Goal: Task Accomplishment & Management: Manage account settings

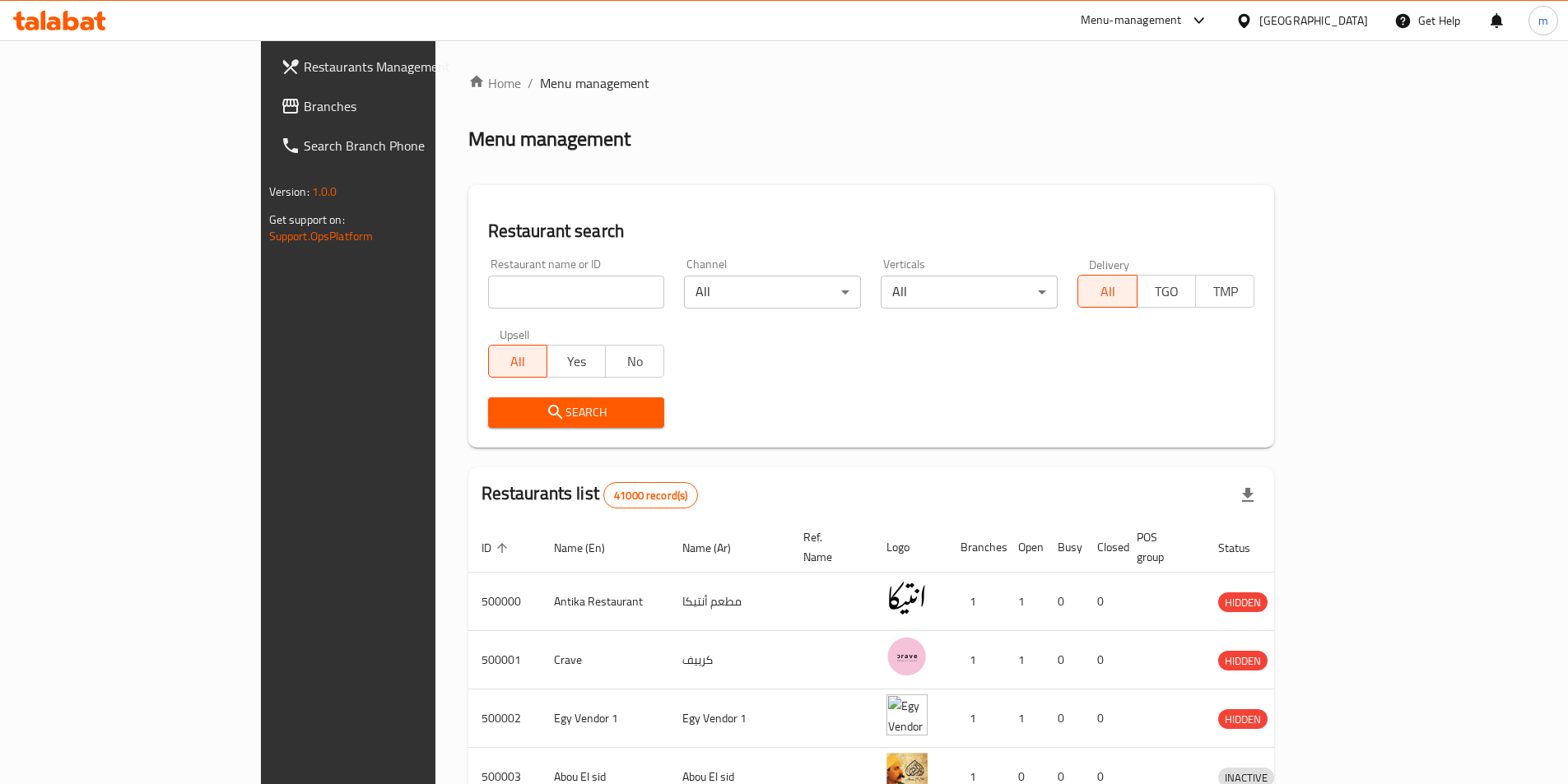
click at [1326, 9] on div "Egypt" at bounding box center [1302, 20] width 159 height 40
click at [1182, 18] on div "Menu-management" at bounding box center [1131, 20] width 101 height 19
click at [1308, 56] on div "Home / Menu management Menu management Restaurant search Restaurant name or ID …" at bounding box center [872, 643] width 873 height 1206
click at [1341, 23] on div "Egypt" at bounding box center [1314, 20] width 109 height 18
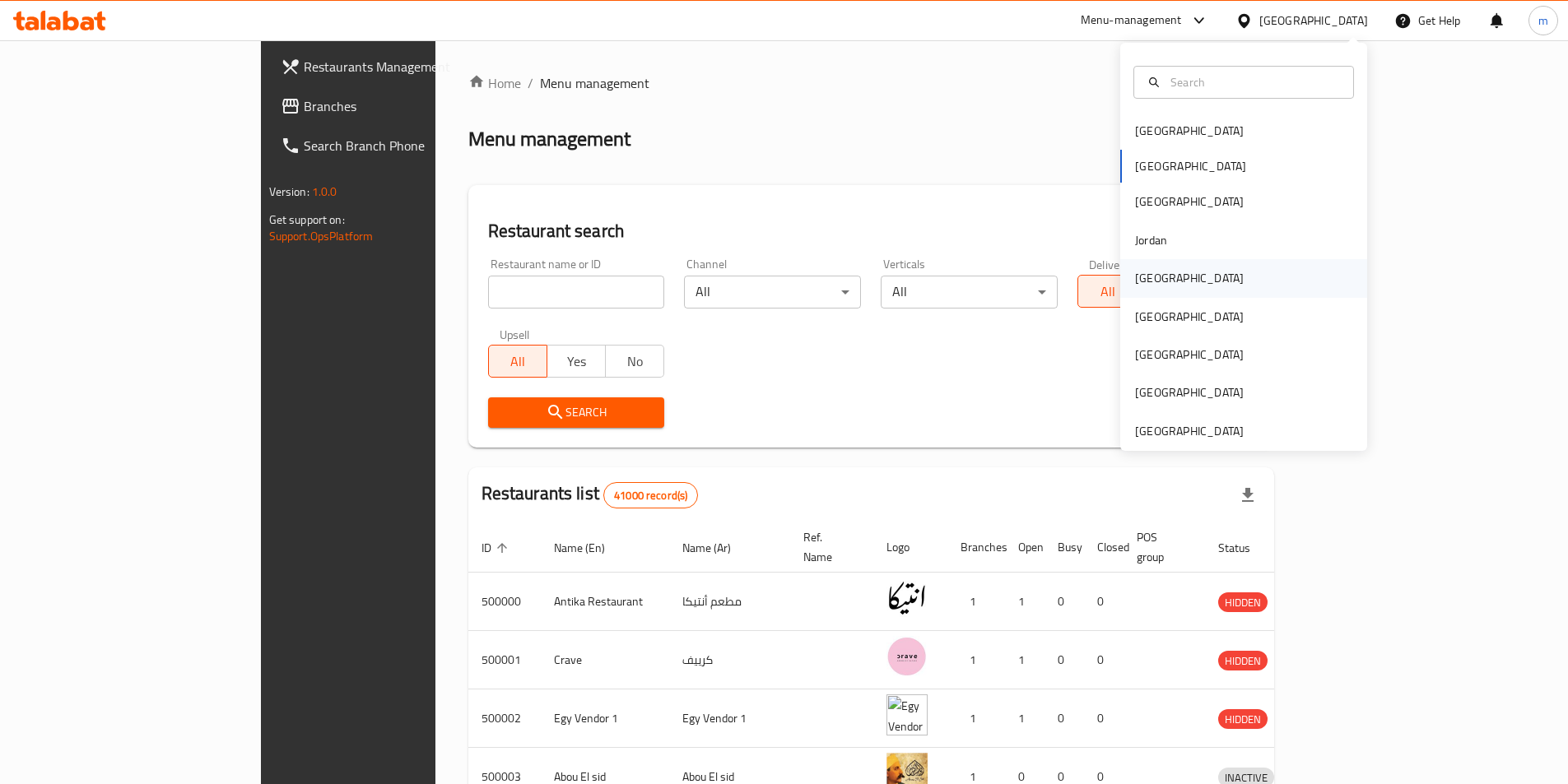
click at [1161, 283] on div "[GEOGRAPHIC_DATA]" at bounding box center [1189, 277] width 135 height 38
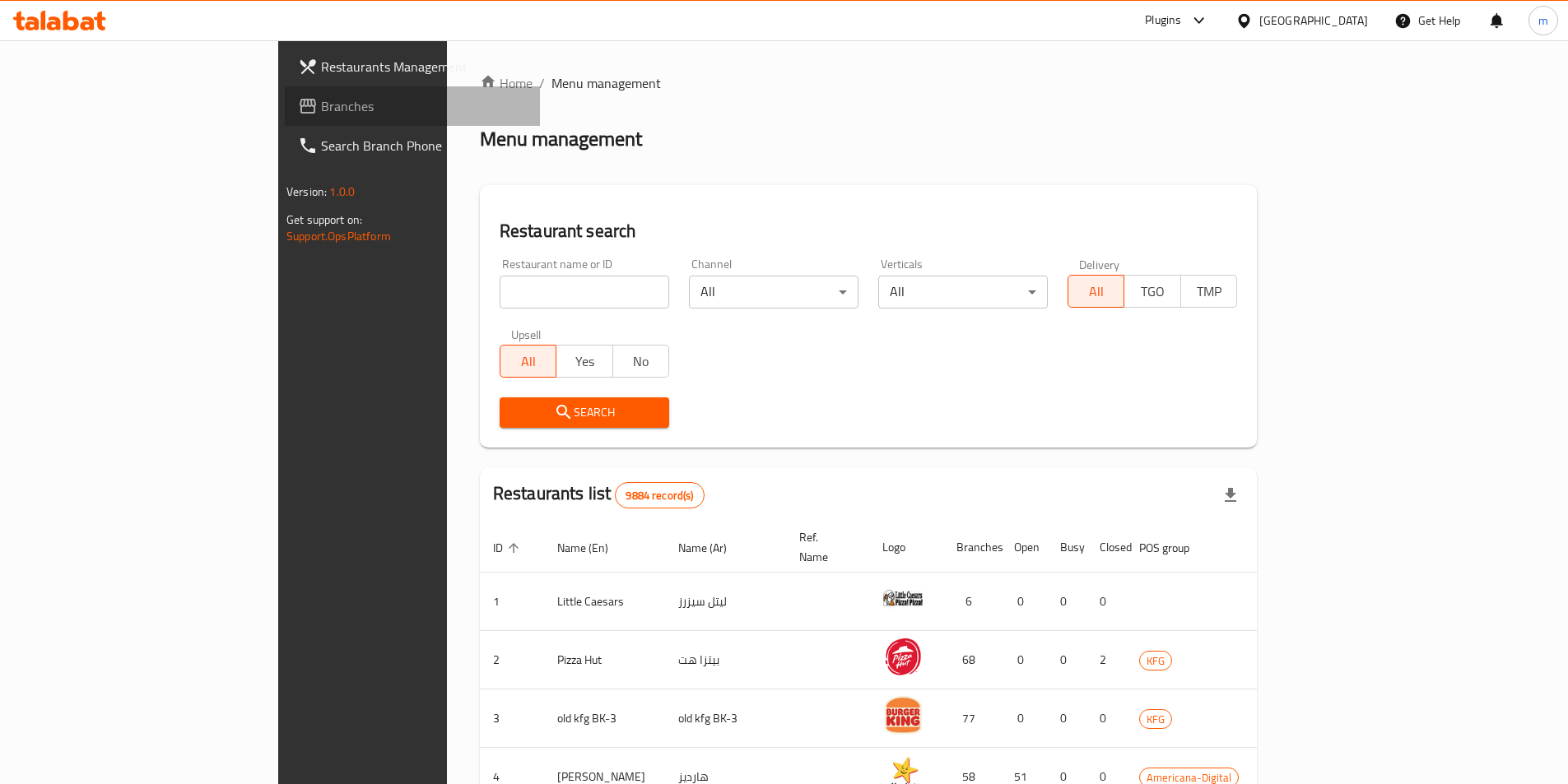
click at [321, 115] on span "Branches" at bounding box center [423, 105] width 206 height 19
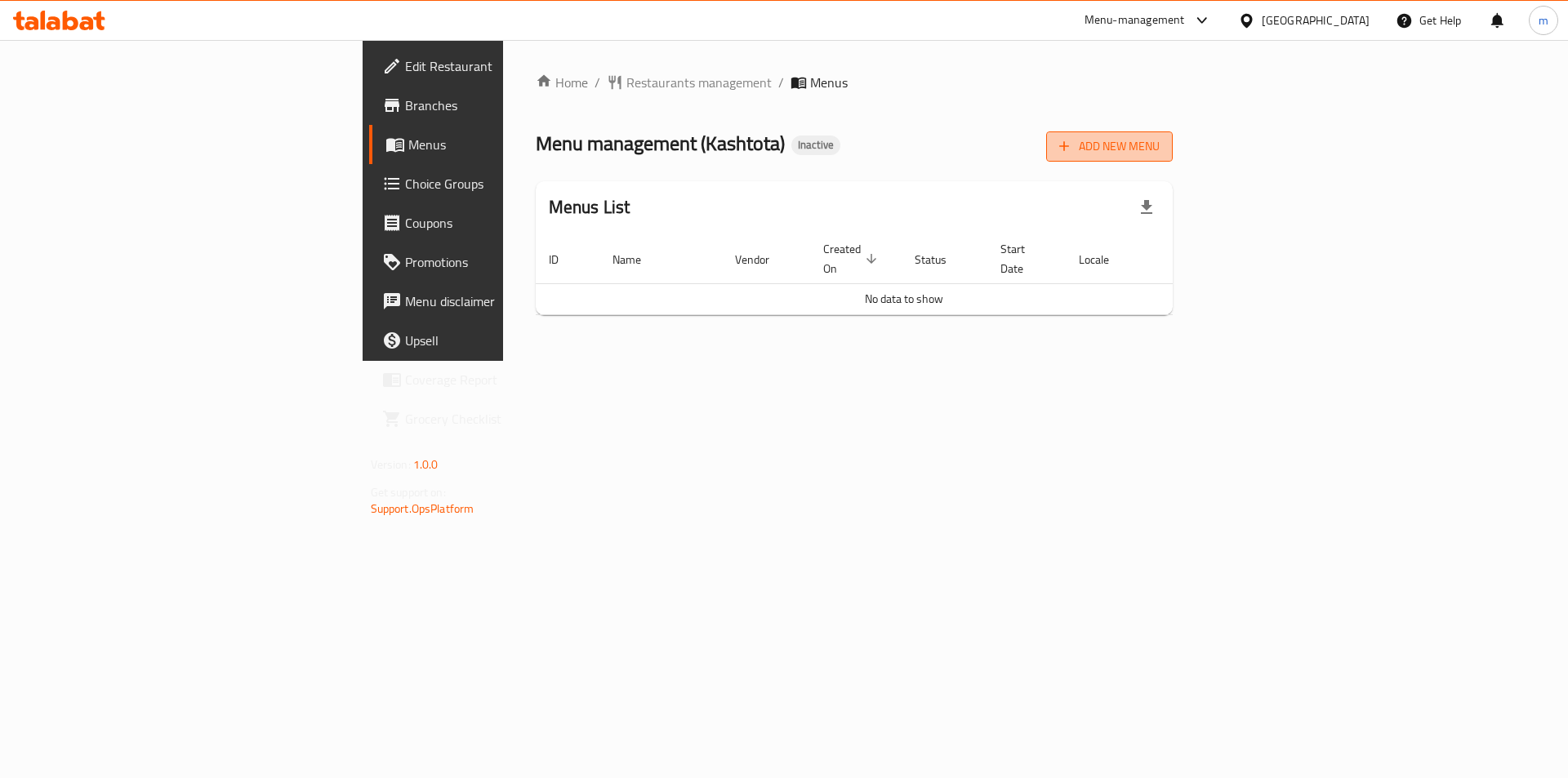
click at [1073, 150] on icon "button" at bounding box center [1064, 146] width 17 height 17
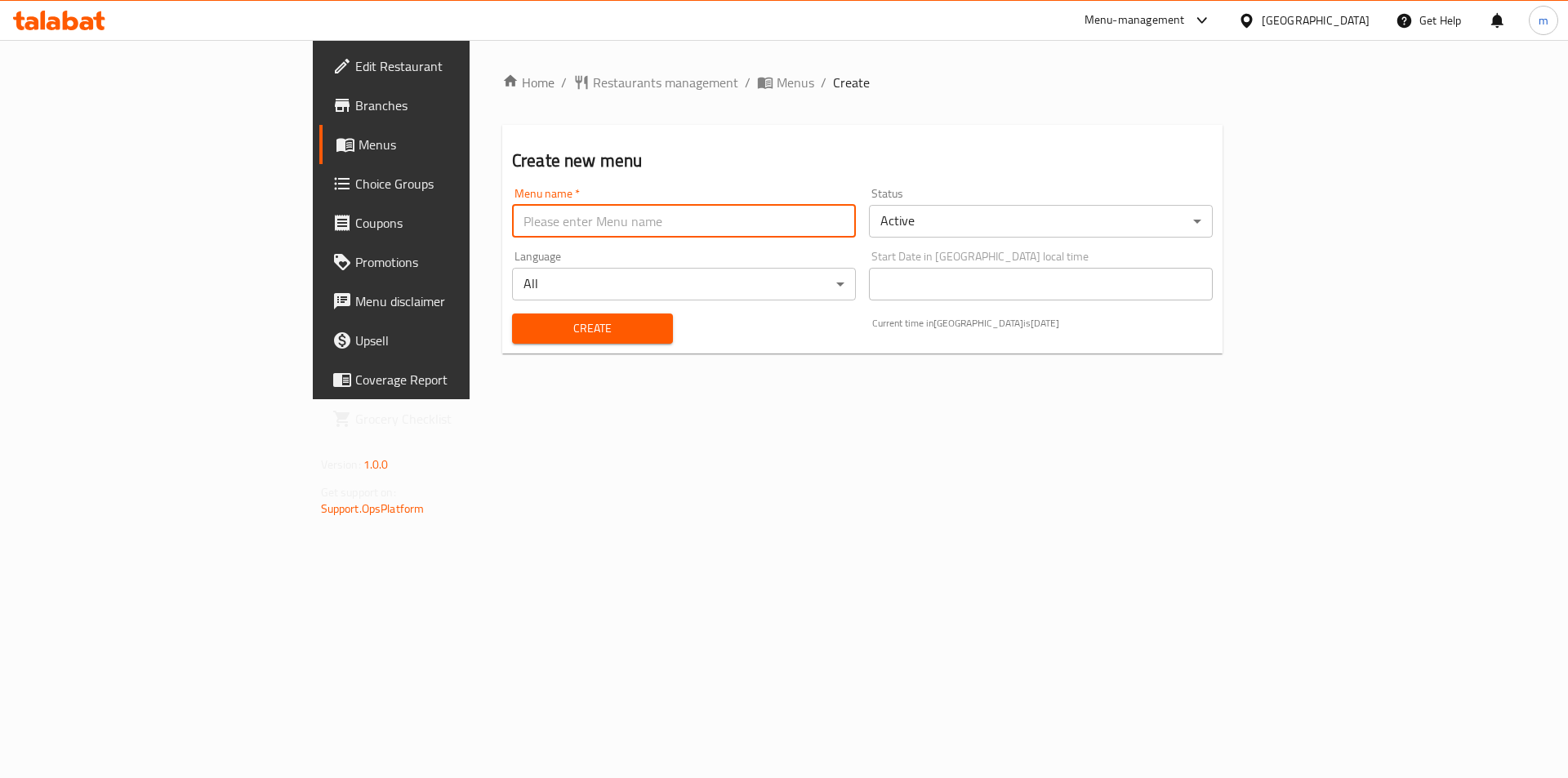
click at [593, 217] on input "text" at bounding box center [684, 221] width 344 height 33
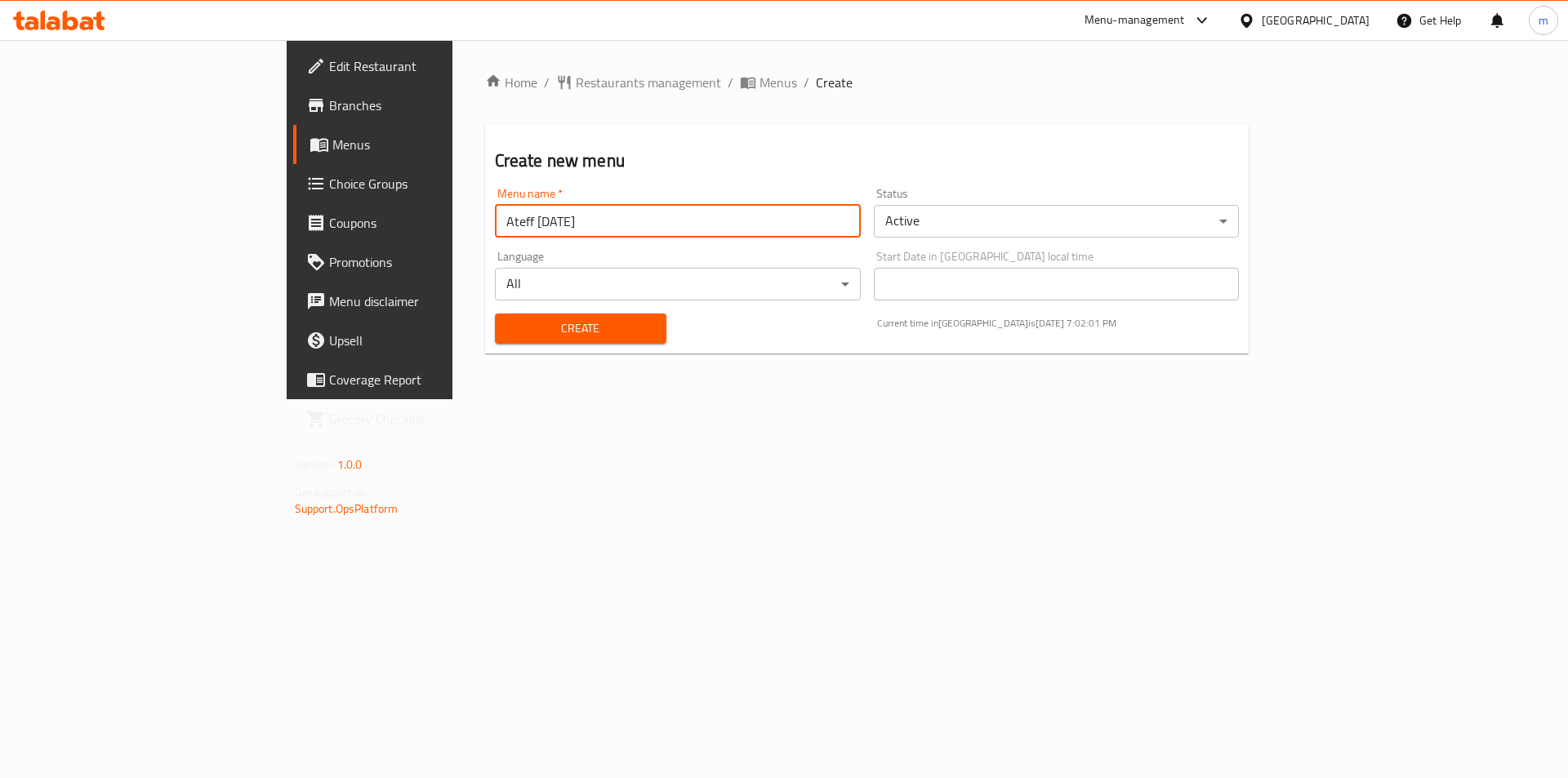
click at [495, 223] on input "Ateff 4/9/2025" at bounding box center [677, 221] width 366 height 33
type input "Ateff 5/9/2025"
click at [559, 338] on button "Create" at bounding box center [580, 328] width 172 height 30
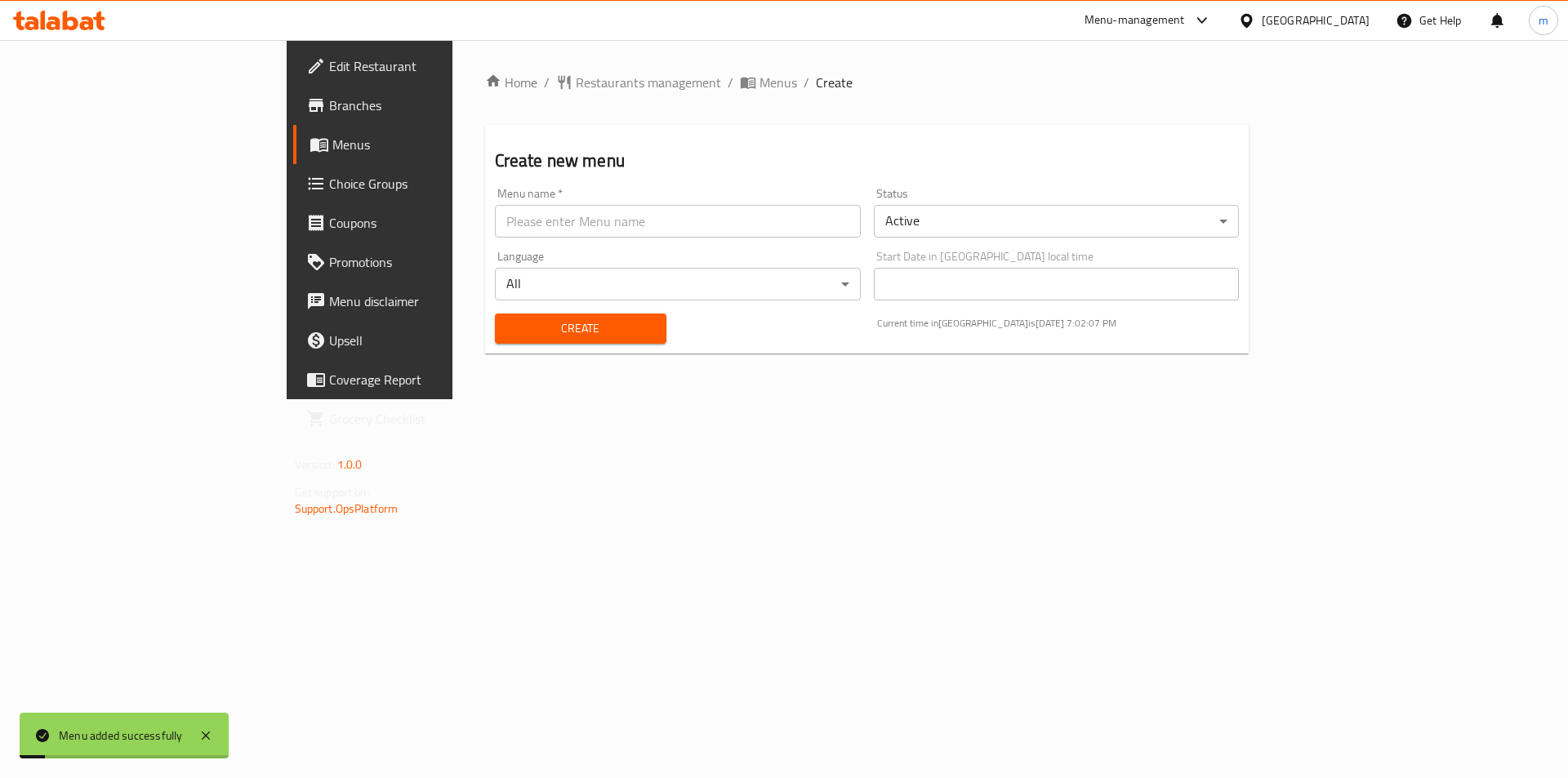
click at [332, 151] on span "Menus" at bounding box center [434, 144] width 204 height 19
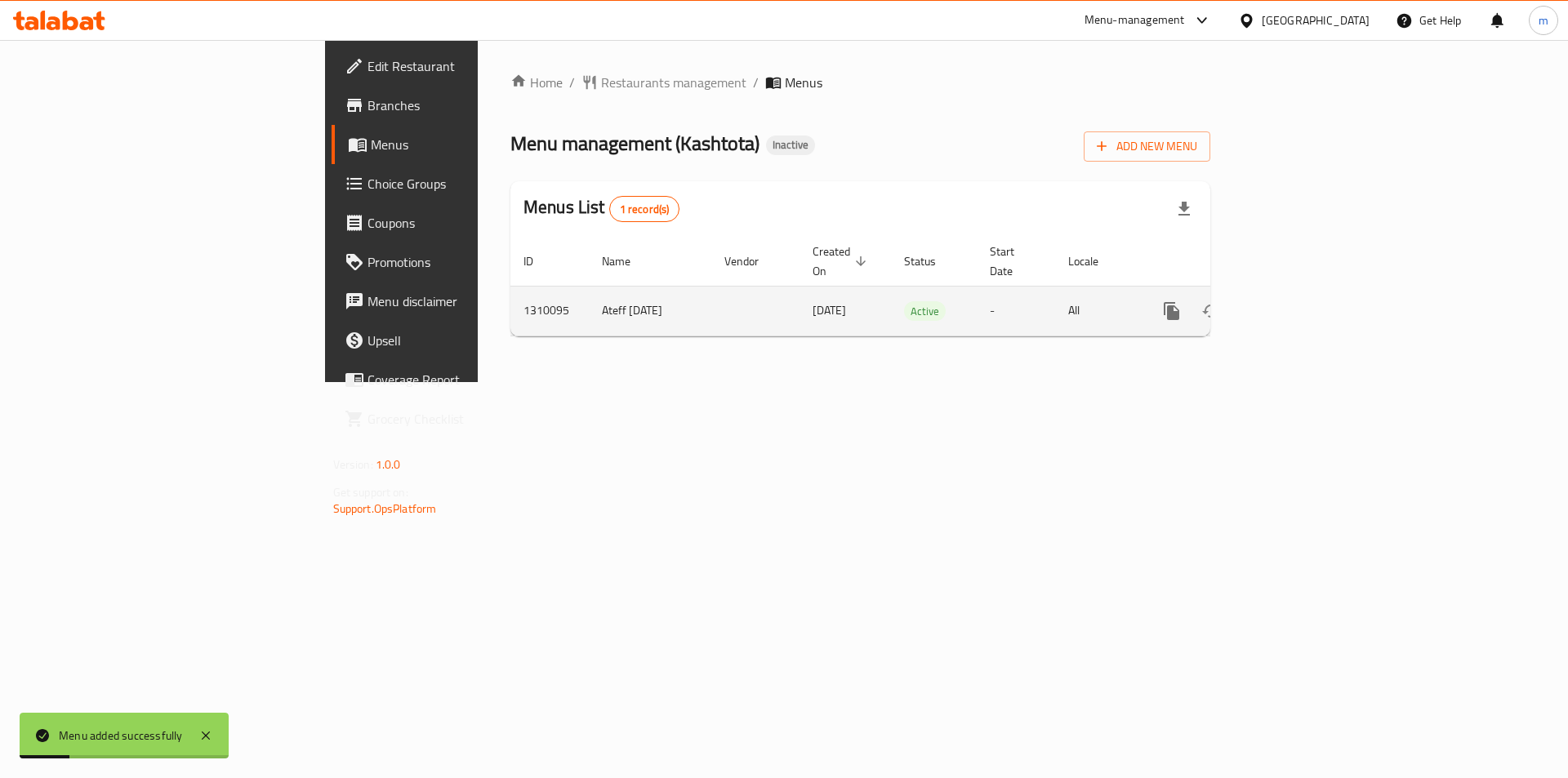
click at [1299, 301] on icon "enhanced table" at bounding box center [1289, 310] width 19 height 19
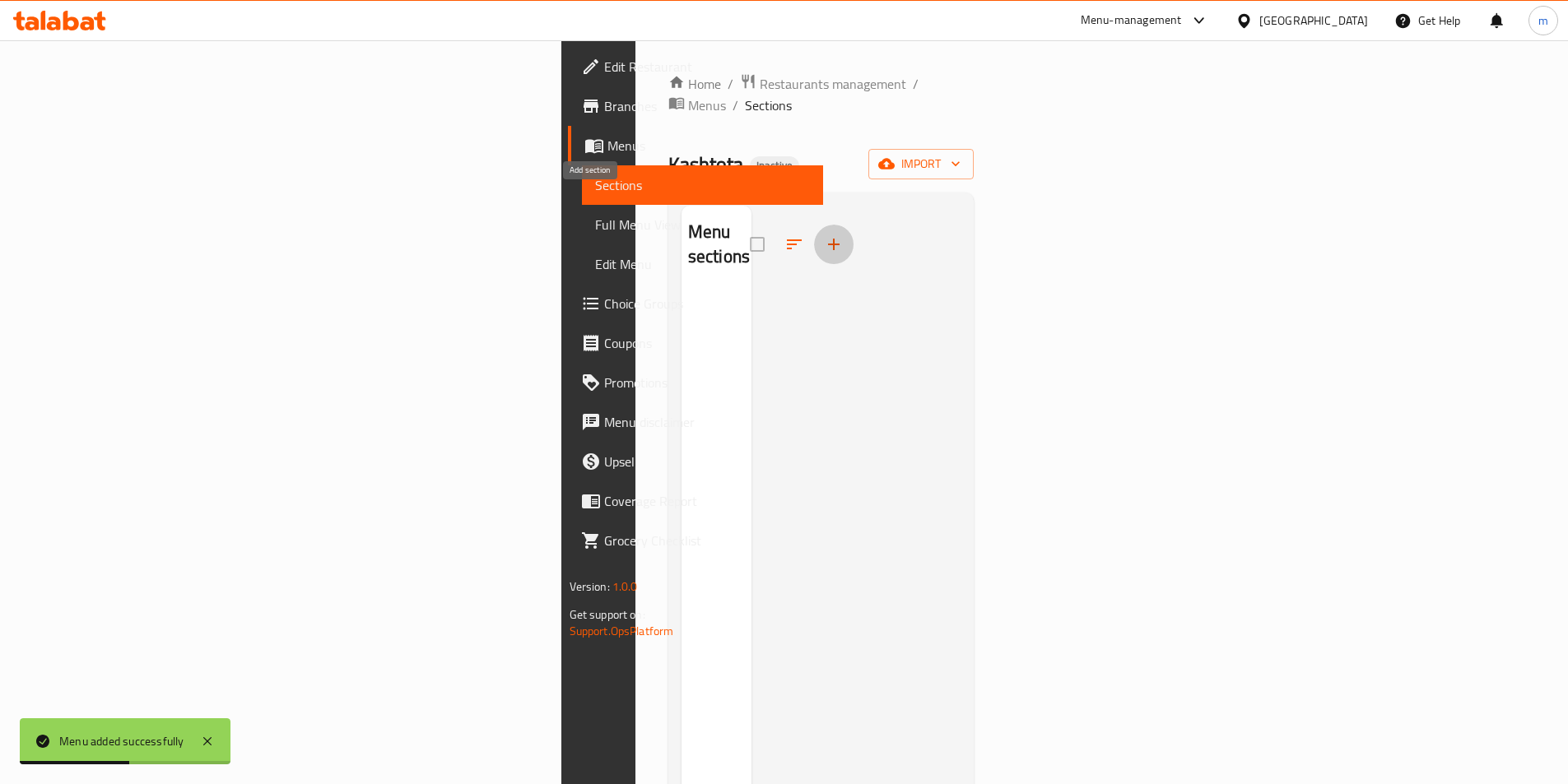
drag, startPoint x: 590, startPoint y: 204, endPoint x: 600, endPoint y: 225, distance: 23.3
click at [750, 225] on div at bounding box center [802, 244] width 104 height 40
click at [824, 235] on icon "button" at bounding box center [833, 244] width 19 height 19
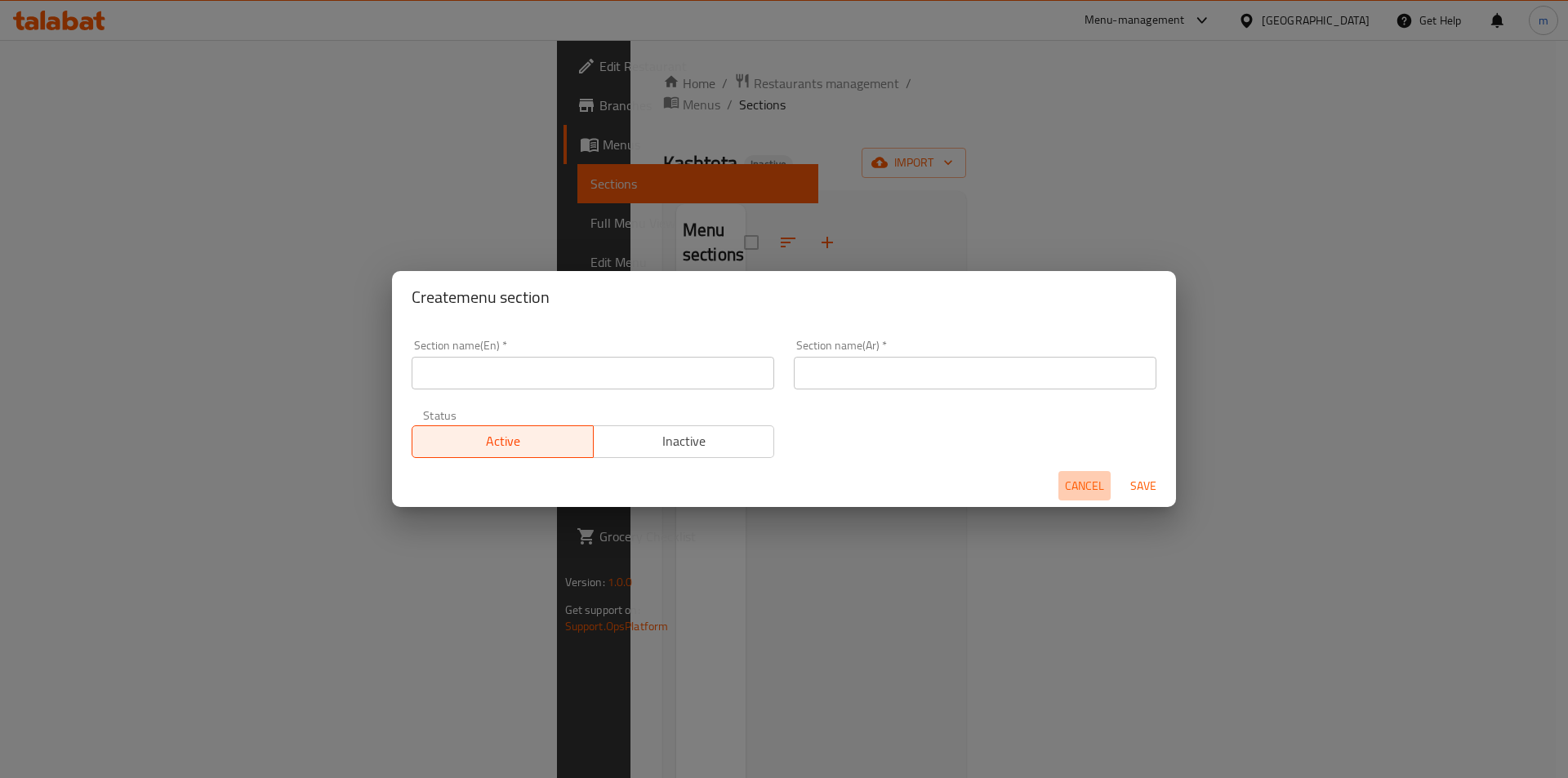
click at [1087, 495] on span "Cancel" at bounding box center [1084, 486] width 39 height 20
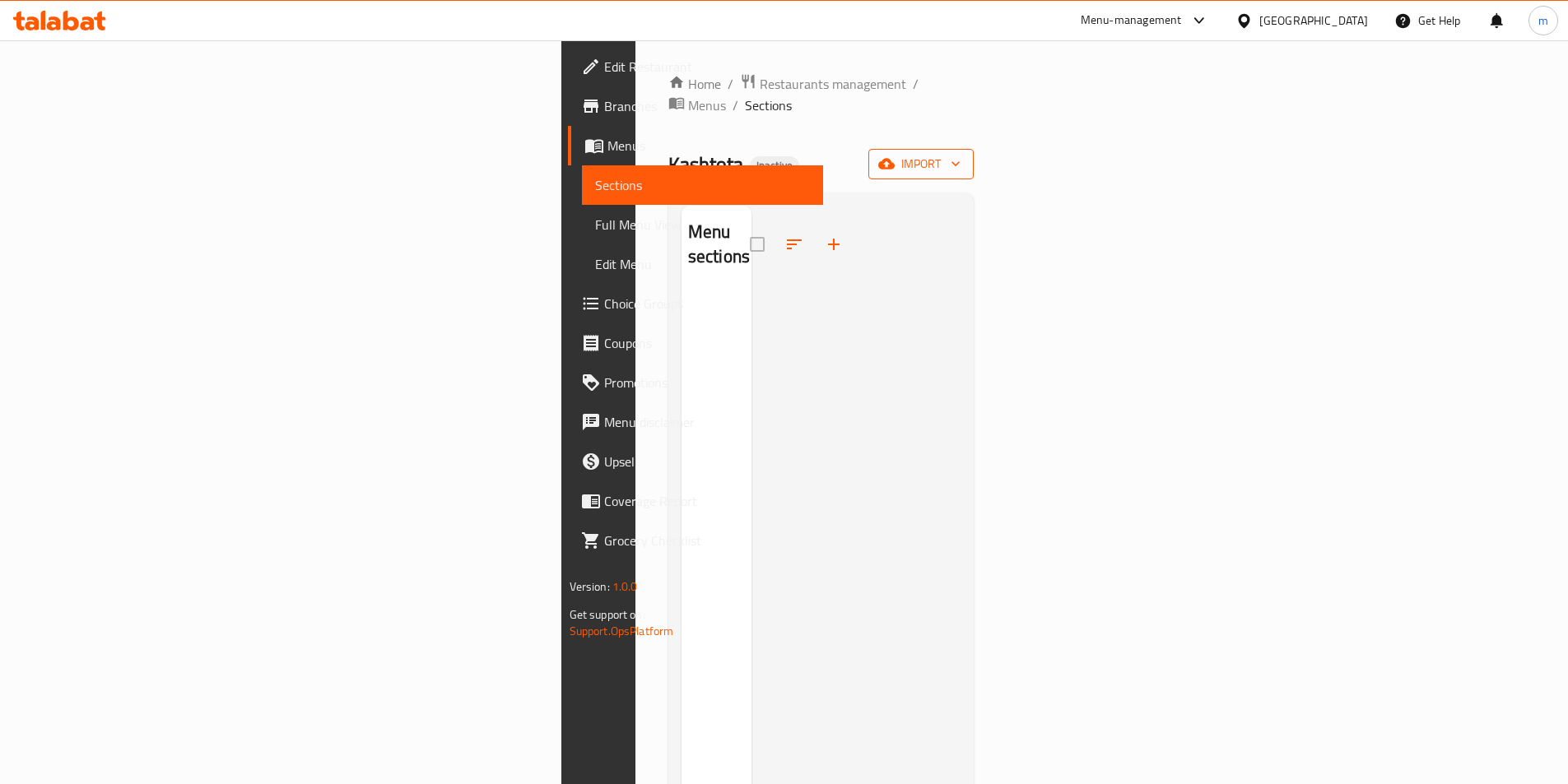
drag, startPoint x: 1469, startPoint y: 162, endPoint x: 1494, endPoint y: 137, distance: 35.4
click at [974, 153] on div "Home / Restaurants management / Menus / Sections Kashtota Inactive import Menu …" at bounding box center [821, 538] width 306 height 930
click at [961, 153] on span "import" at bounding box center [920, 164] width 79 height 20
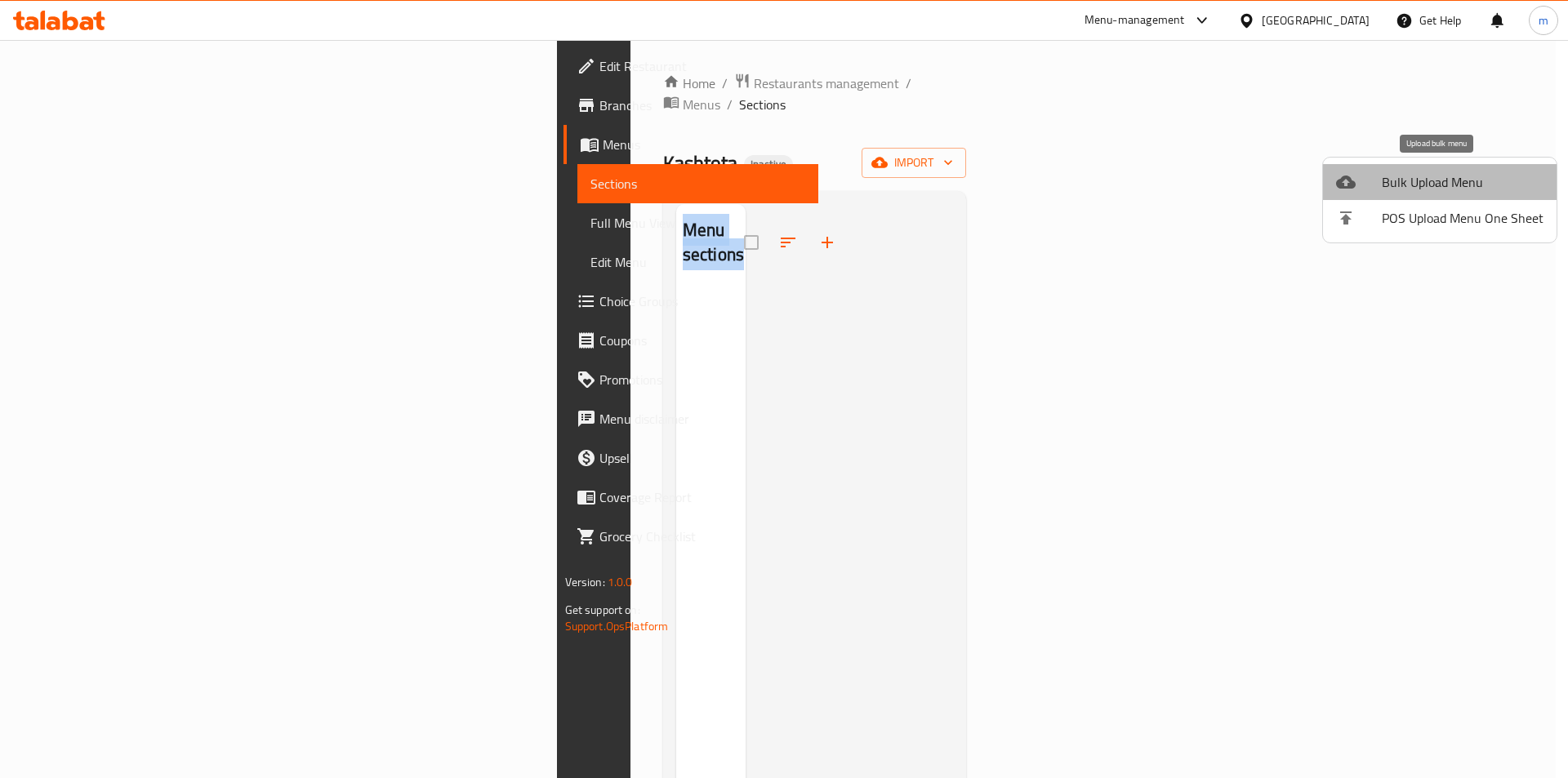
click at [1460, 185] on span "Bulk Upload Menu" at bounding box center [1462, 182] width 161 height 19
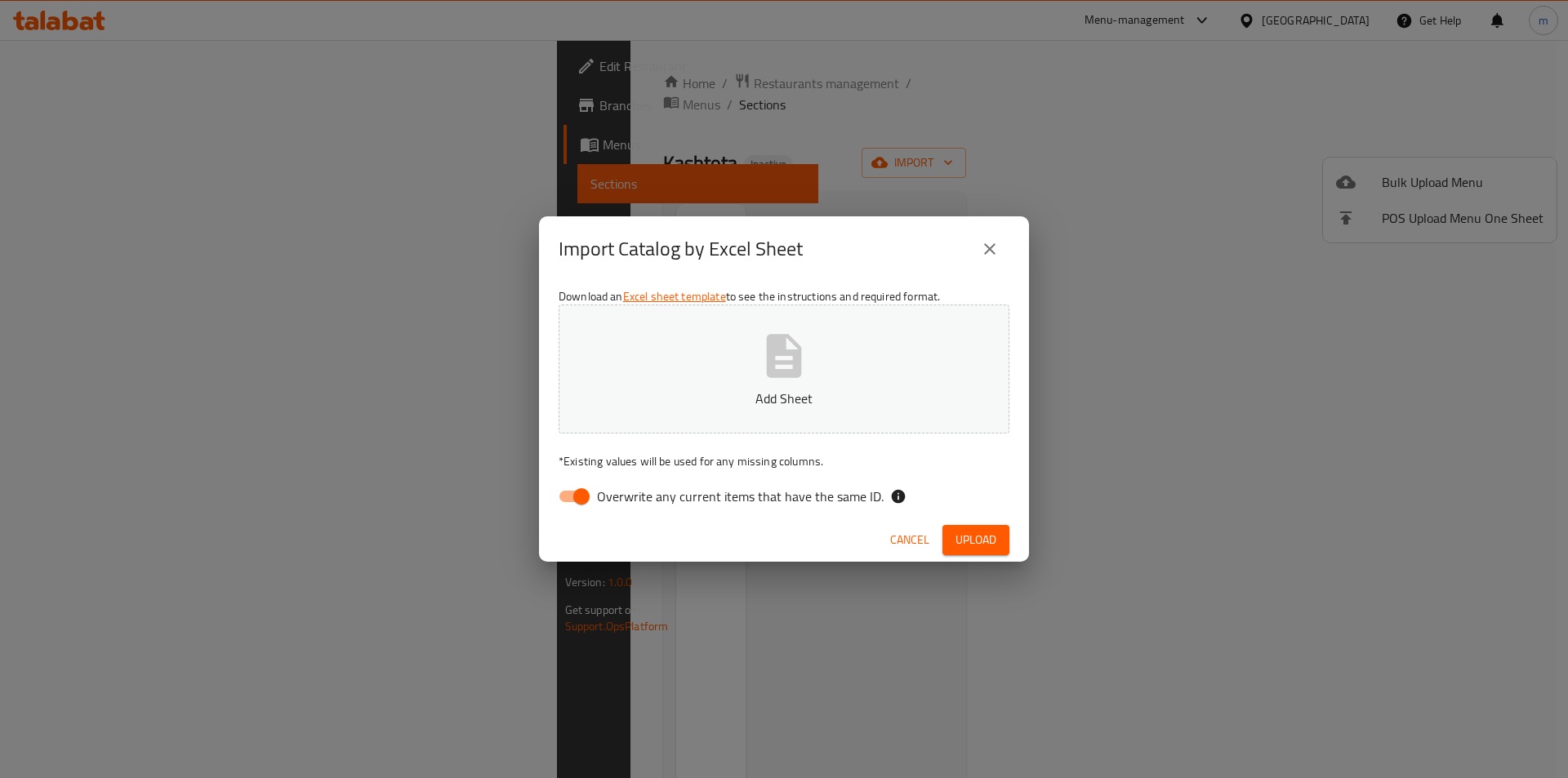
click at [650, 504] on span "Overwrite any current items that have the same ID." at bounding box center [740, 496] width 286 height 19
click at [628, 504] on input "Overwrite any current items that have the same ID." at bounding box center [581, 496] width 93 height 31
checkbox input "false"
click at [924, 532] on span "Cancel" at bounding box center [909, 540] width 39 height 20
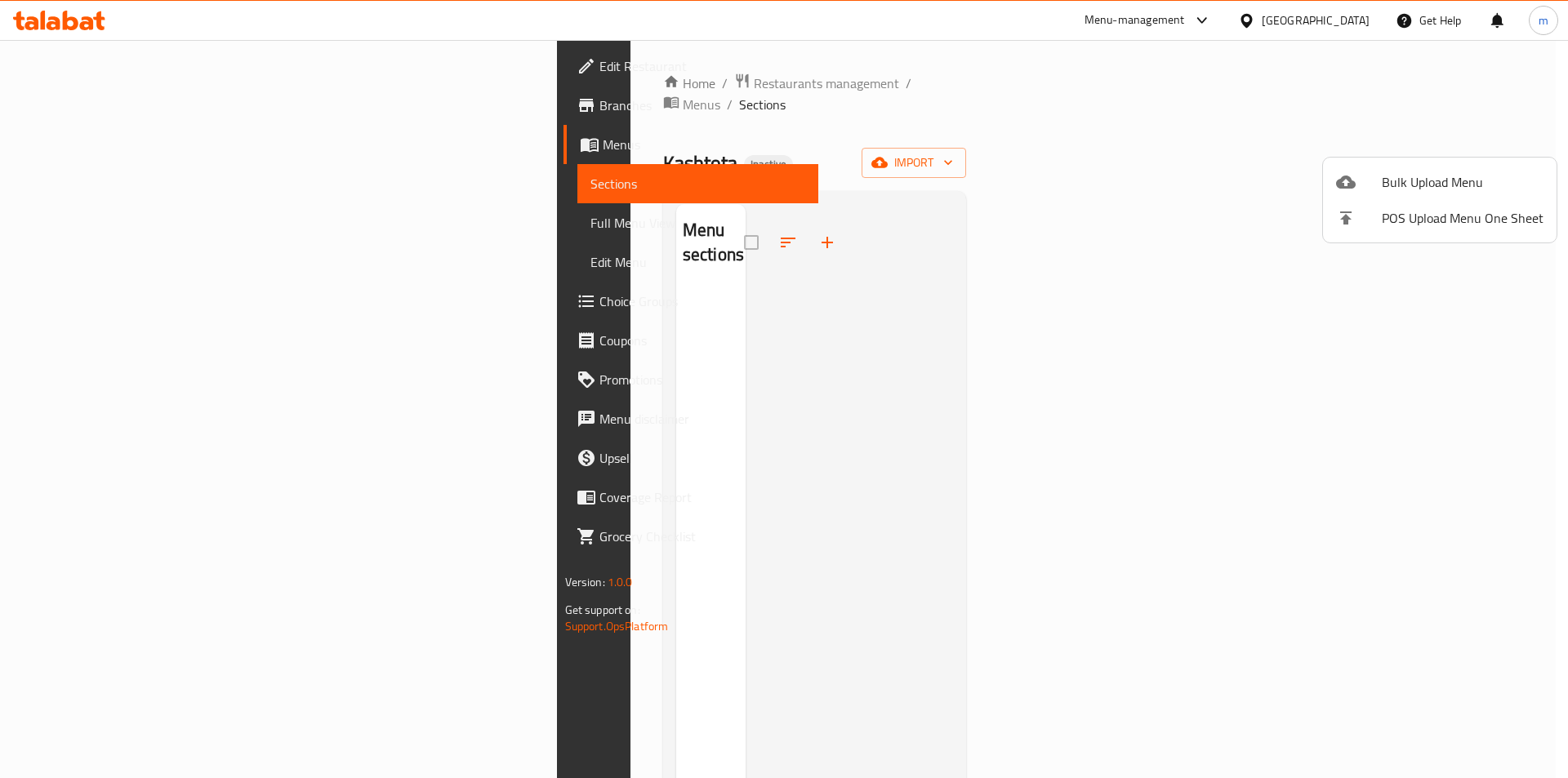
click at [576, 203] on div at bounding box center [784, 389] width 1568 height 778
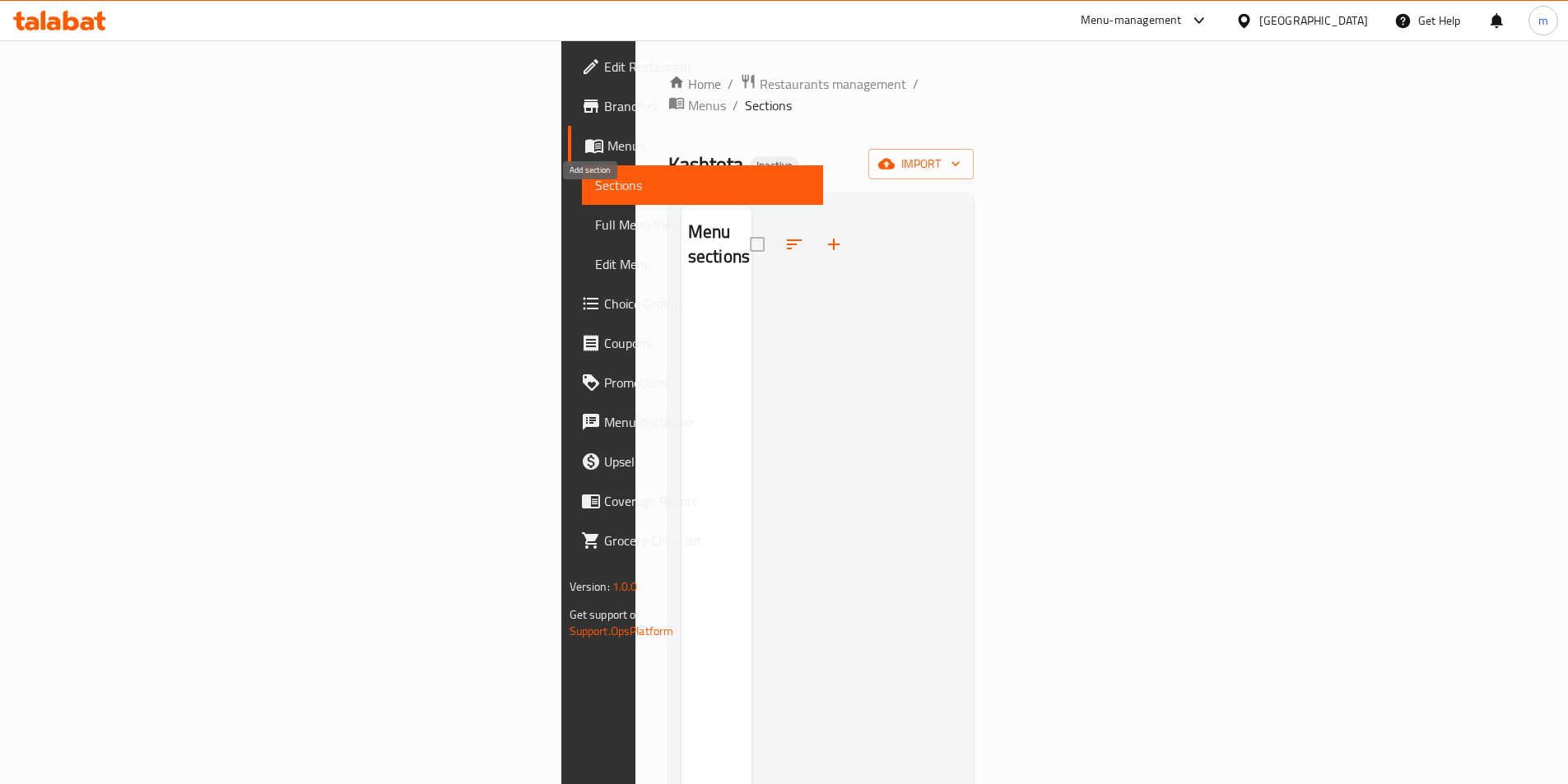
click at [824, 235] on icon "button" at bounding box center [833, 244] width 19 height 19
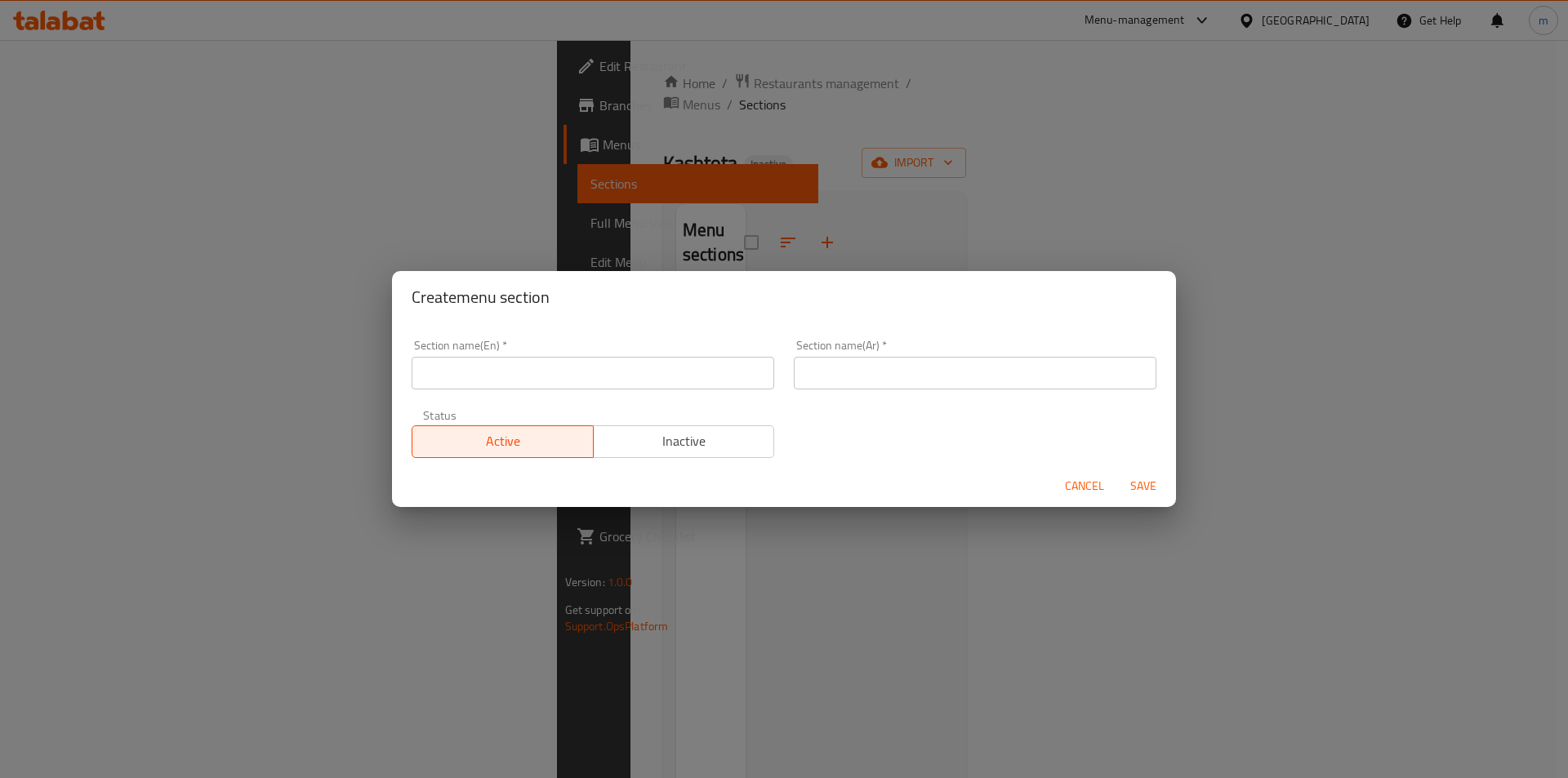
click at [523, 363] on input "text" at bounding box center [593, 373] width 362 height 33
click at [1071, 482] on button "Cancel" at bounding box center [1084, 486] width 52 height 30
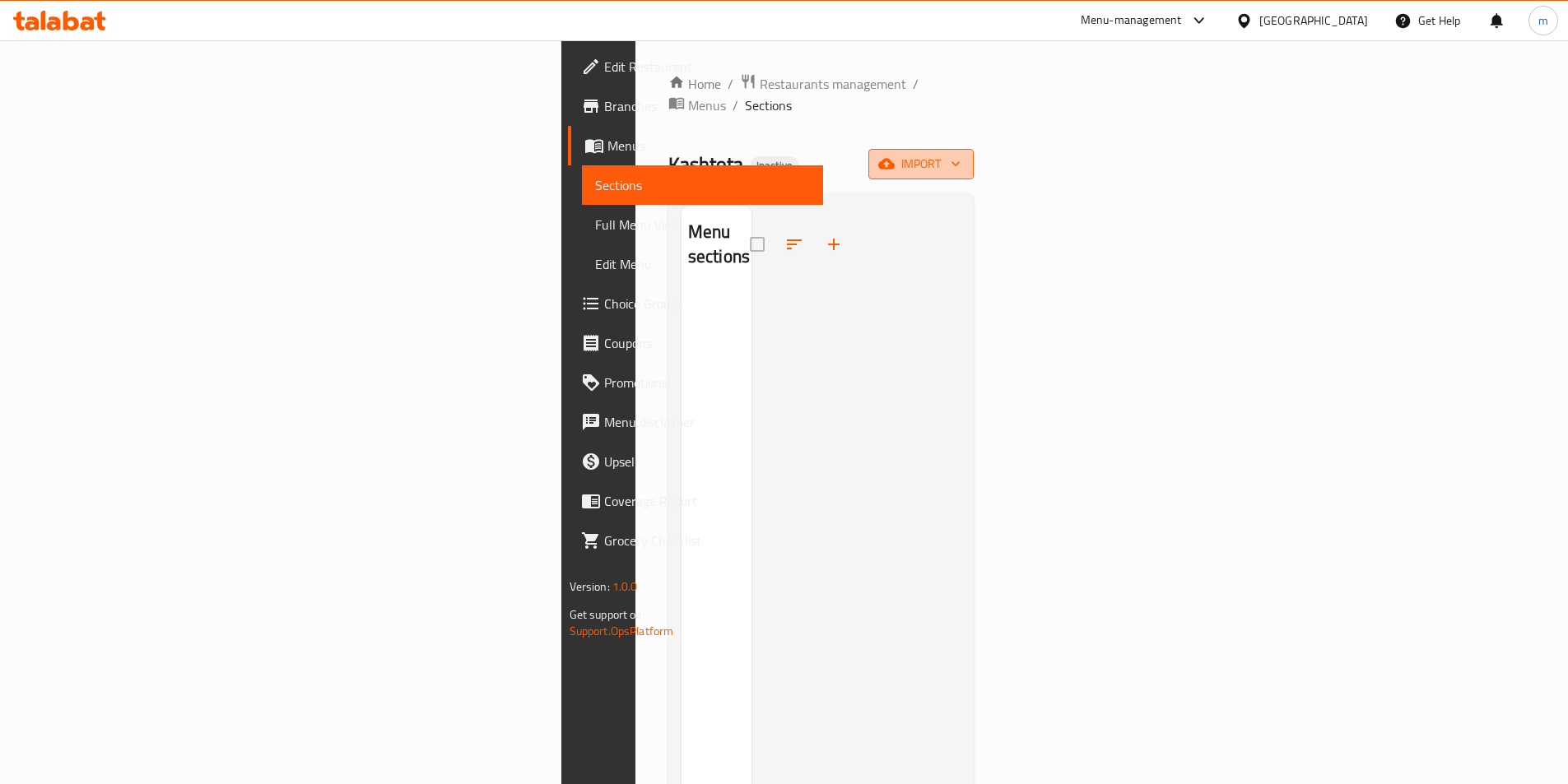
click at [961, 153] on span "import" at bounding box center [920, 164] width 79 height 20
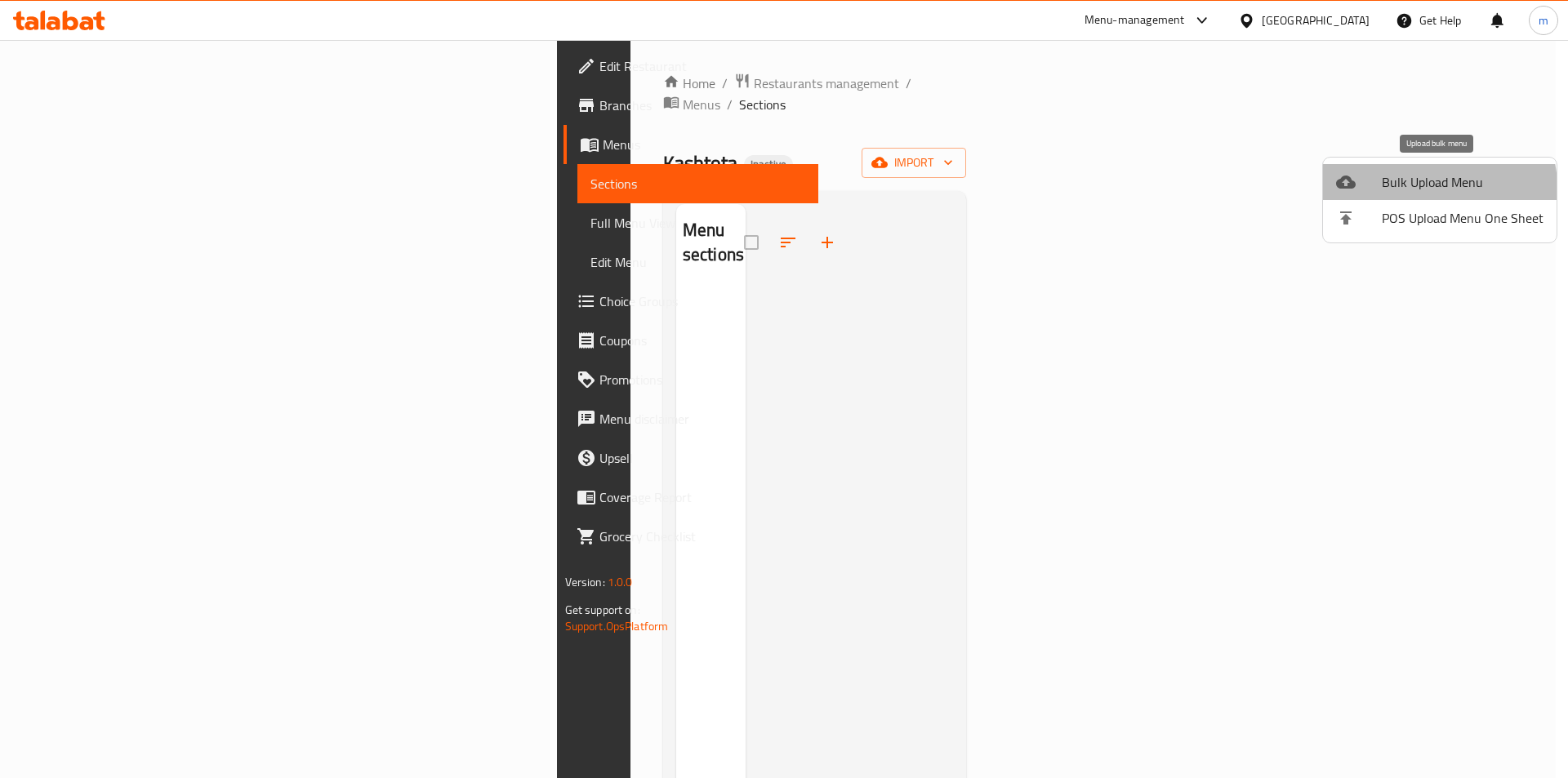
click at [1380, 197] on li "Bulk Upload Menu" at bounding box center [1440, 182] width 234 height 36
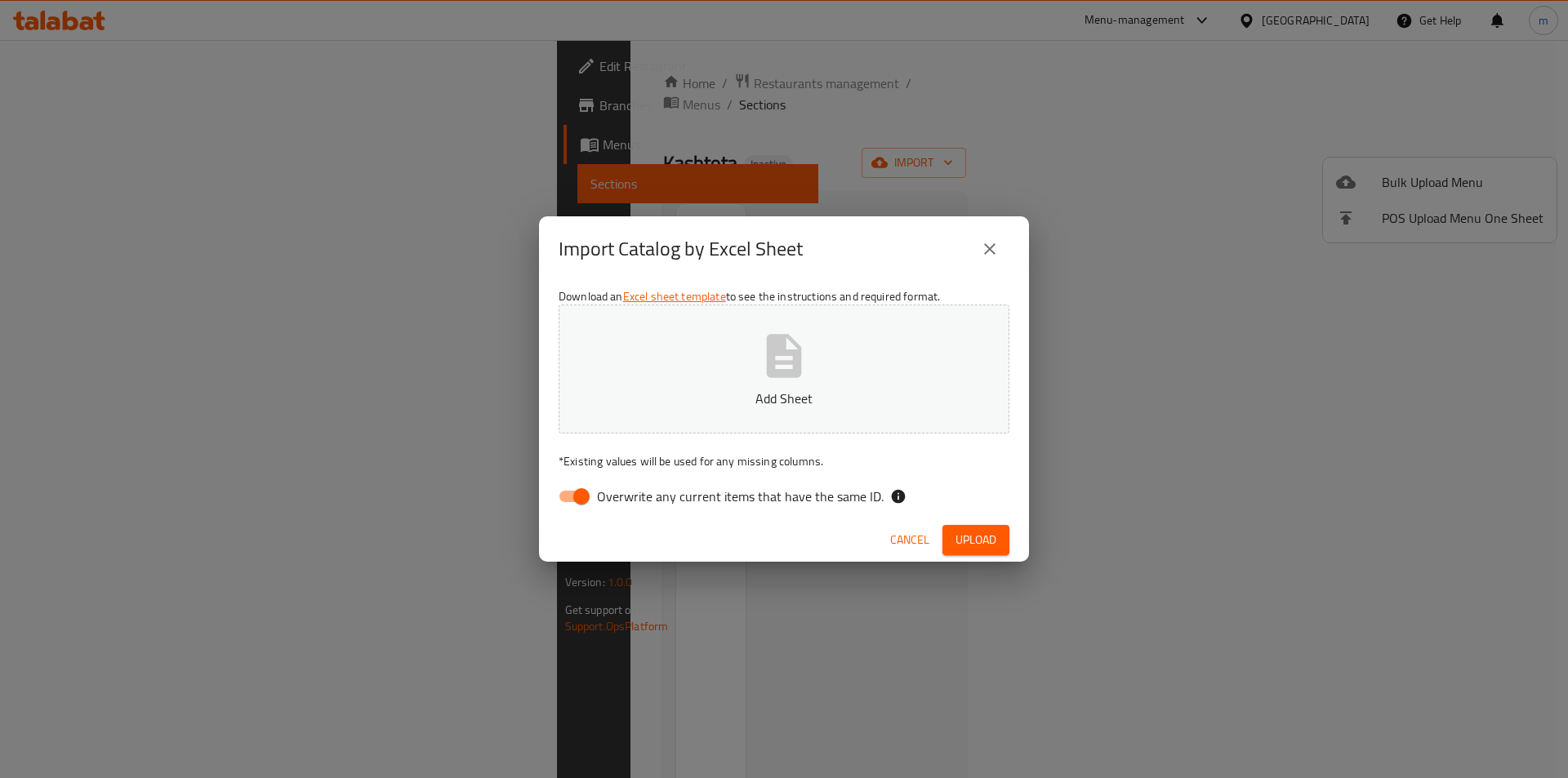
click at [561, 507] on input "Overwrite any current items that have the same ID." at bounding box center [581, 496] width 93 height 31
checkbox input "false"
click at [767, 330] on icon "button" at bounding box center [784, 356] width 52 height 52
click at [988, 551] on button "Upload" at bounding box center [975, 539] width 67 height 30
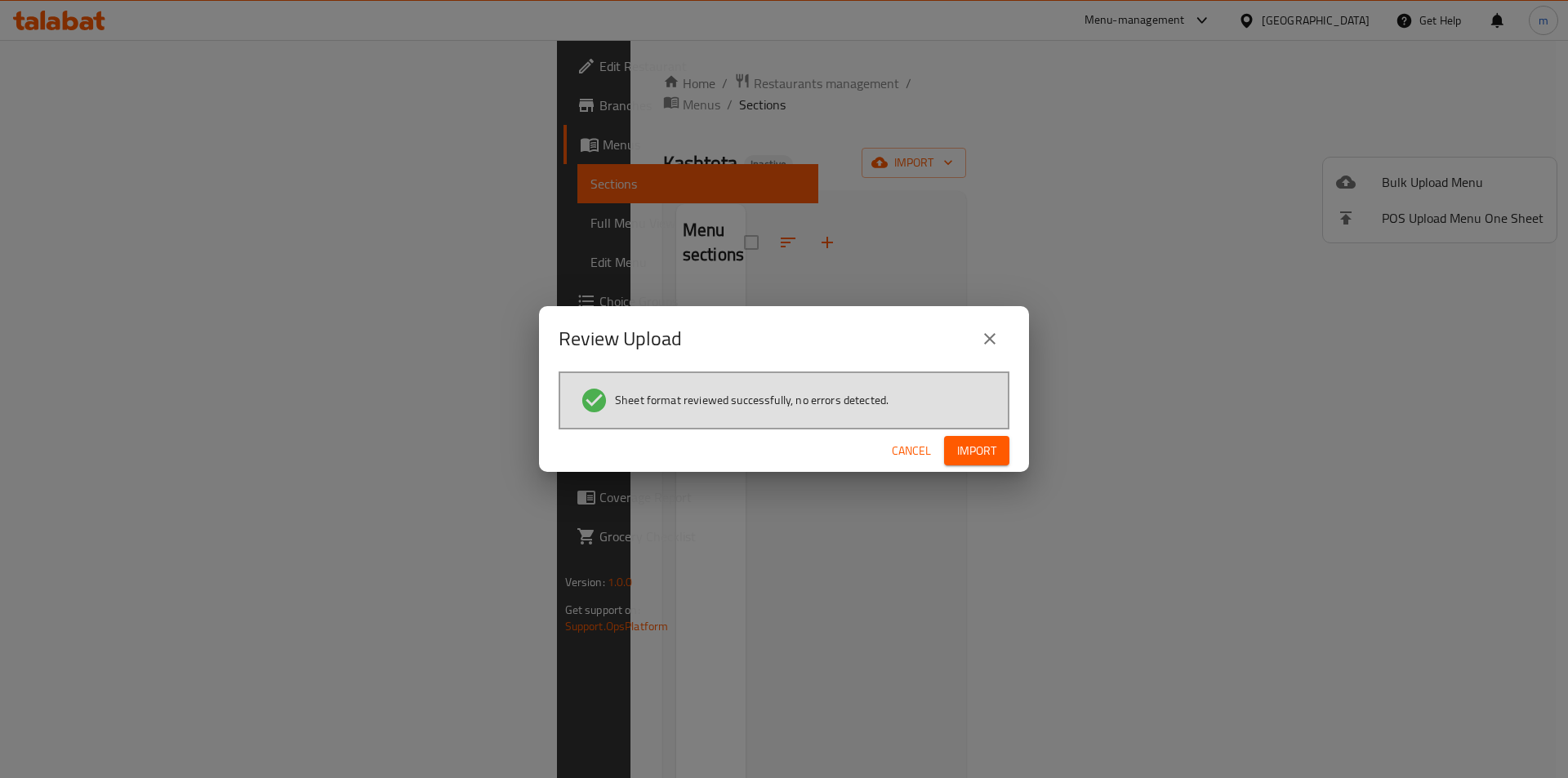
click at [952, 450] on button "Import" at bounding box center [976, 450] width 65 height 30
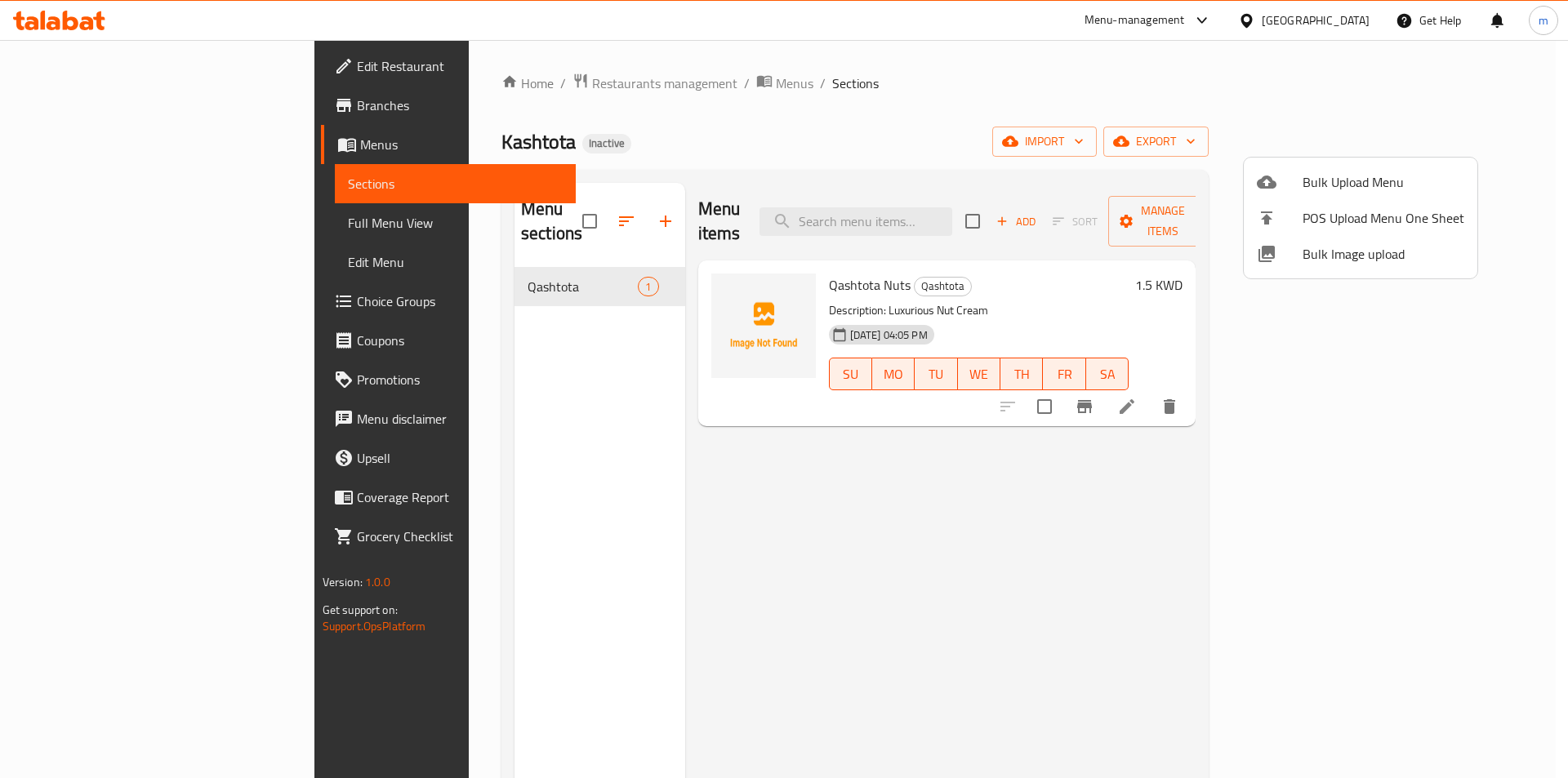
click at [1419, 458] on div at bounding box center [784, 389] width 1568 height 778
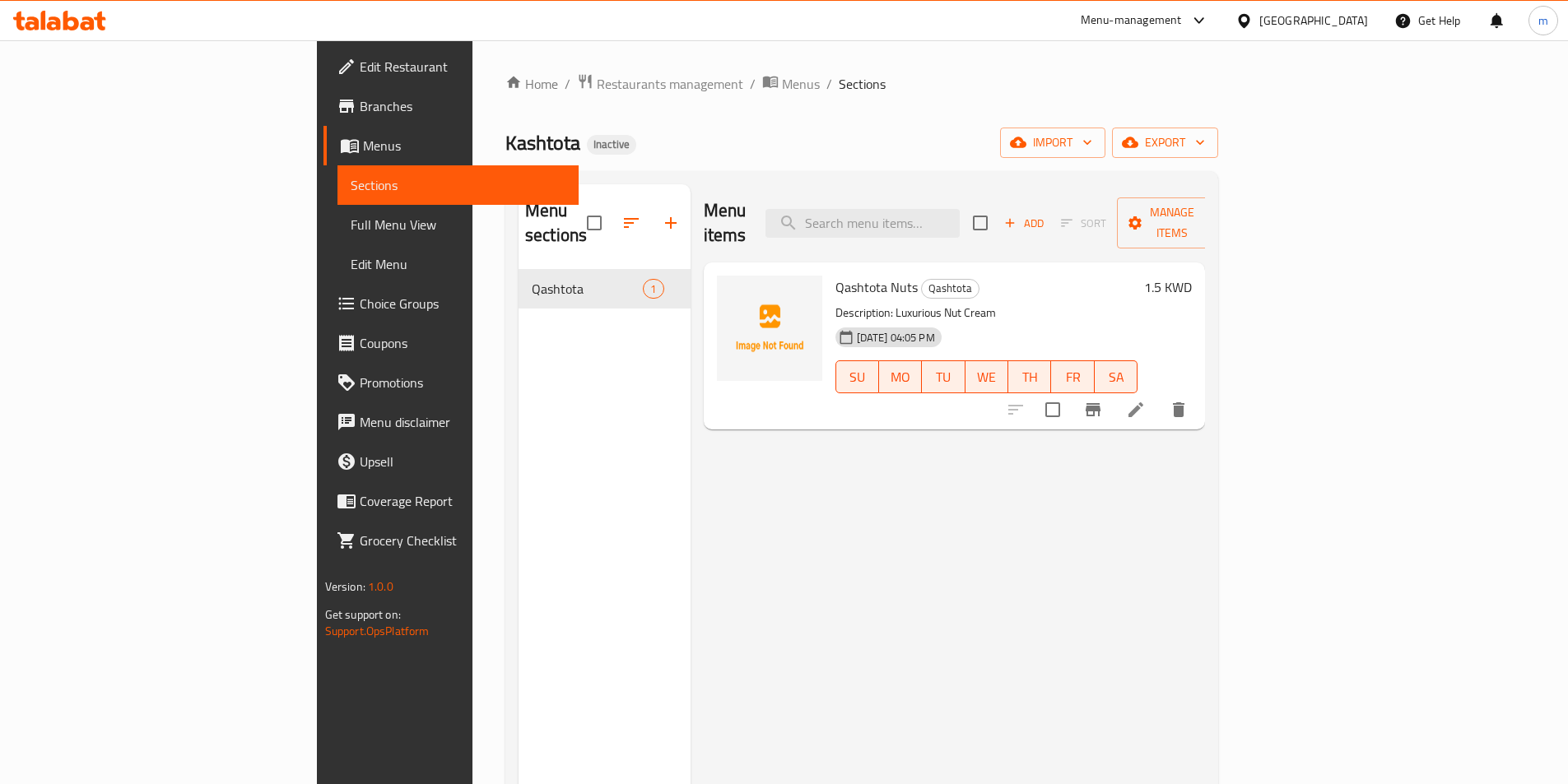
click at [828, 556] on div "Menu items Add Sort Manage items Qashtota Nuts Qashtota Description: Luxurious …" at bounding box center [948, 576] width 515 height 784
click at [350, 221] on span "Full Menu View" at bounding box center [458, 224] width 214 height 19
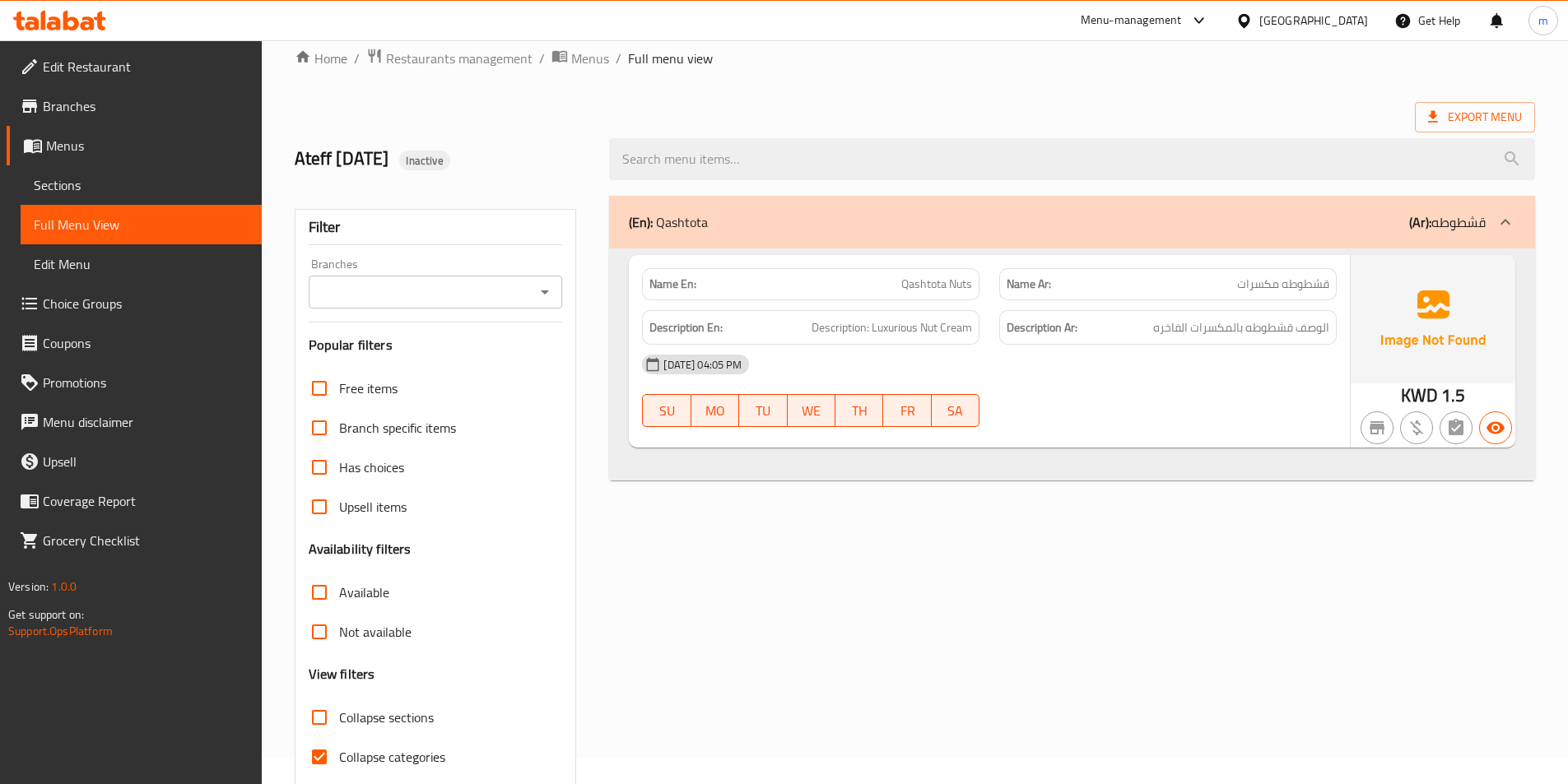
scroll to position [92, 0]
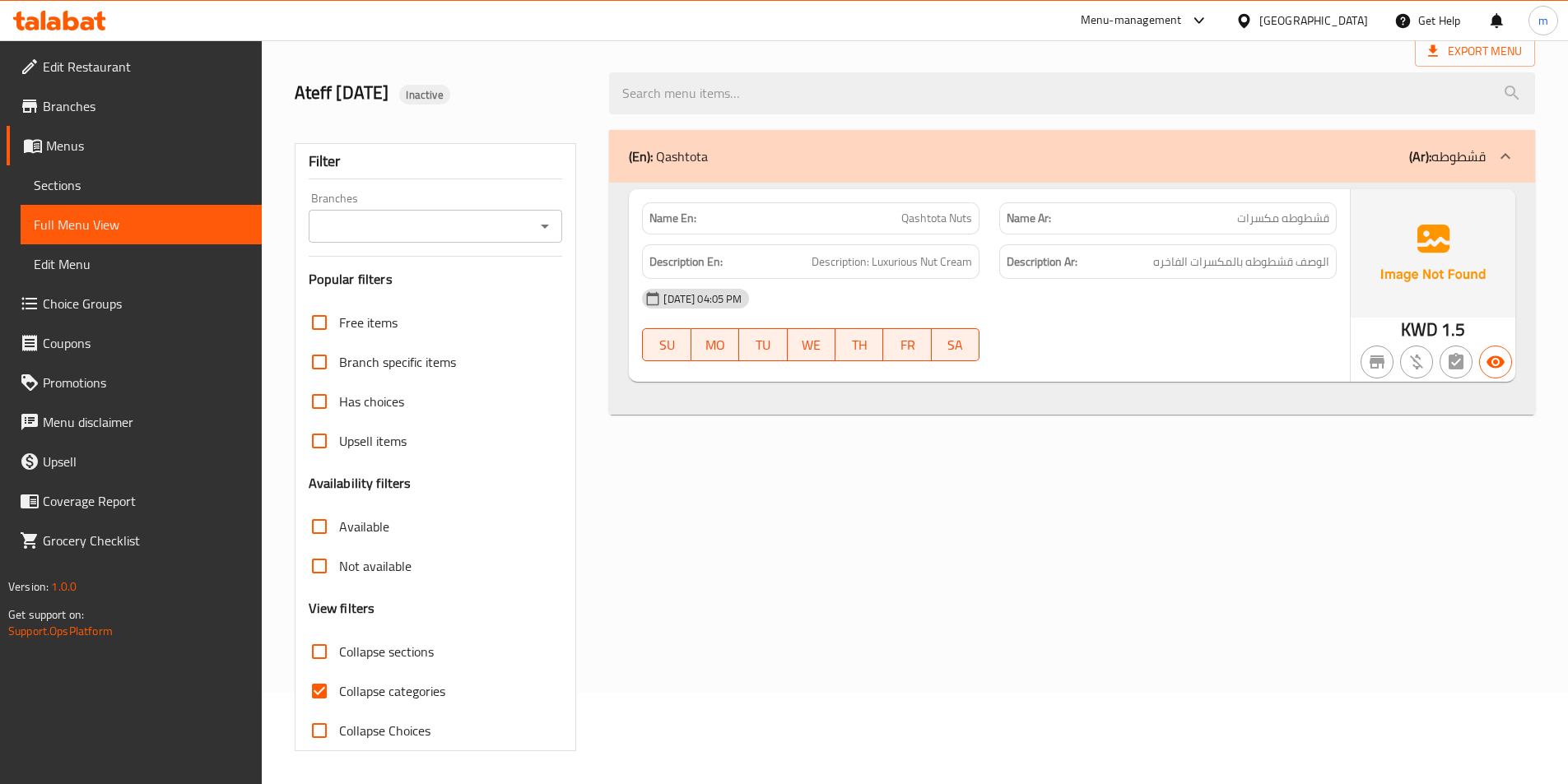
click at [378, 693] on span "Collapse categories" at bounding box center [392, 691] width 106 height 19
click at [339, 693] on input "Collapse categories" at bounding box center [319, 691] width 40 height 40
checkbox input "false"
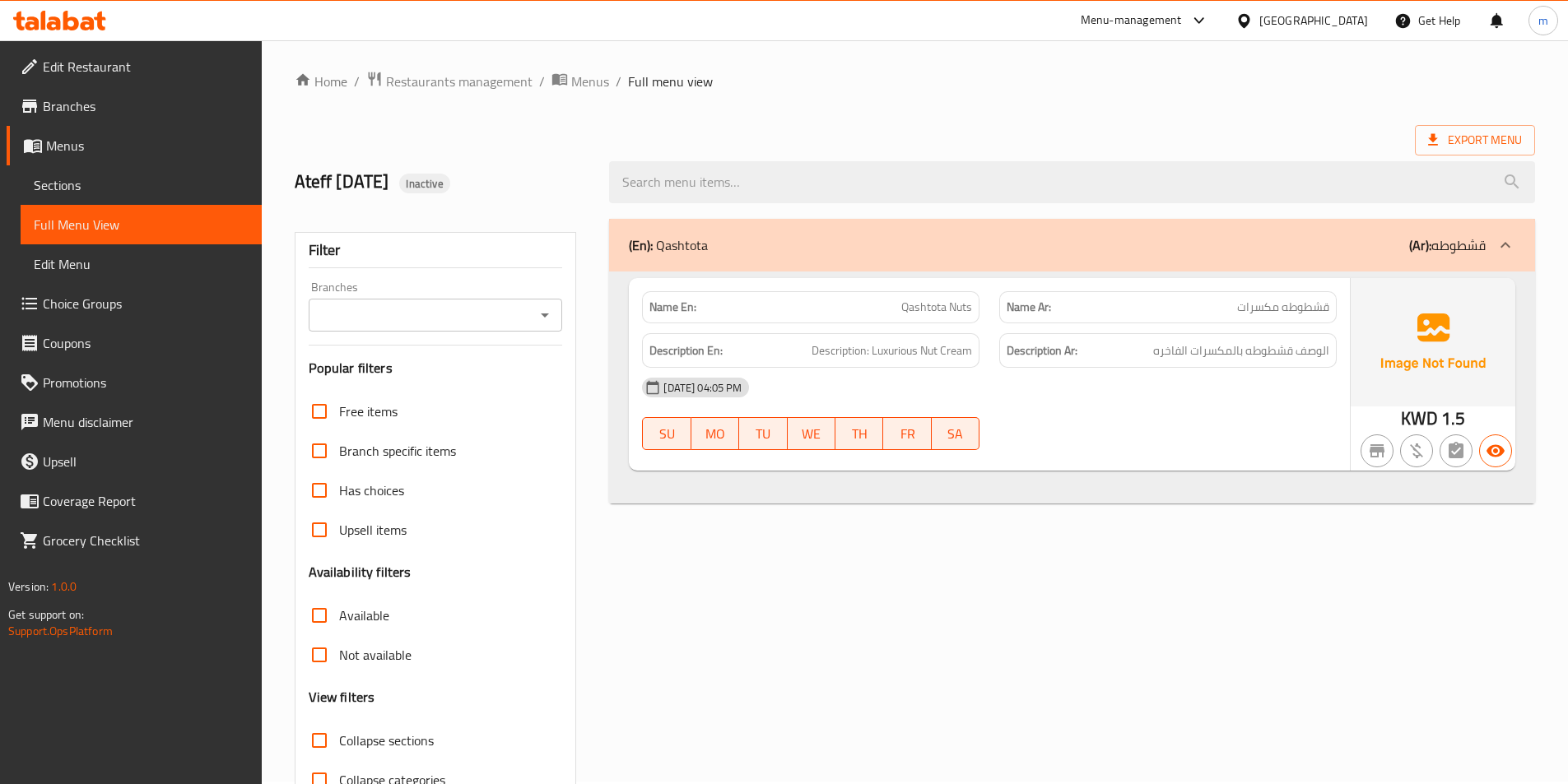
scroll to position [0, 0]
click at [1426, 132] on span "Export Menu" at bounding box center [1475, 142] width 120 height 31
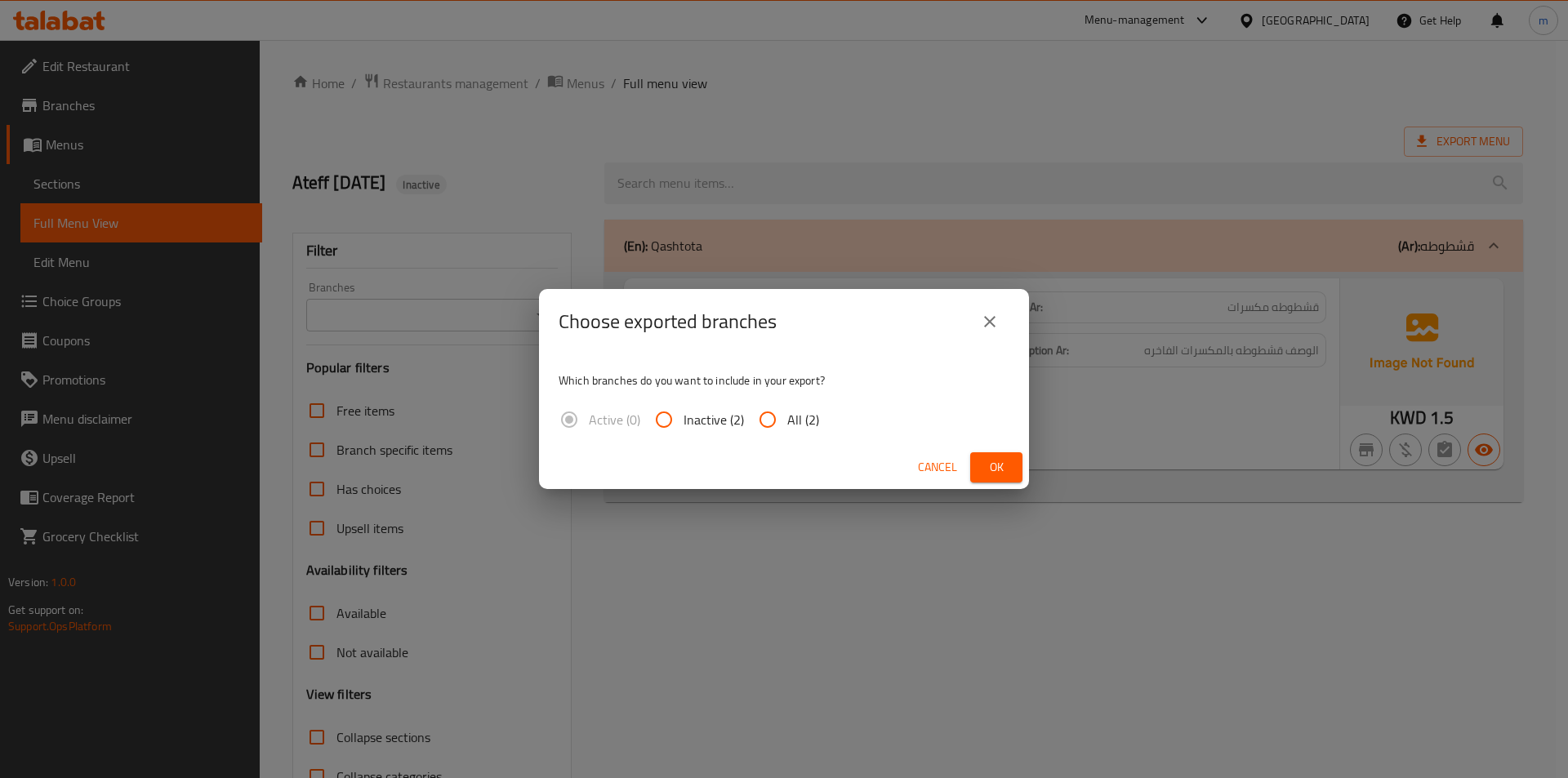
click at [769, 427] on input "All (2)" at bounding box center [767, 419] width 39 height 39
radio input "true"
click at [1006, 478] on button "Ok" at bounding box center [996, 467] width 52 height 30
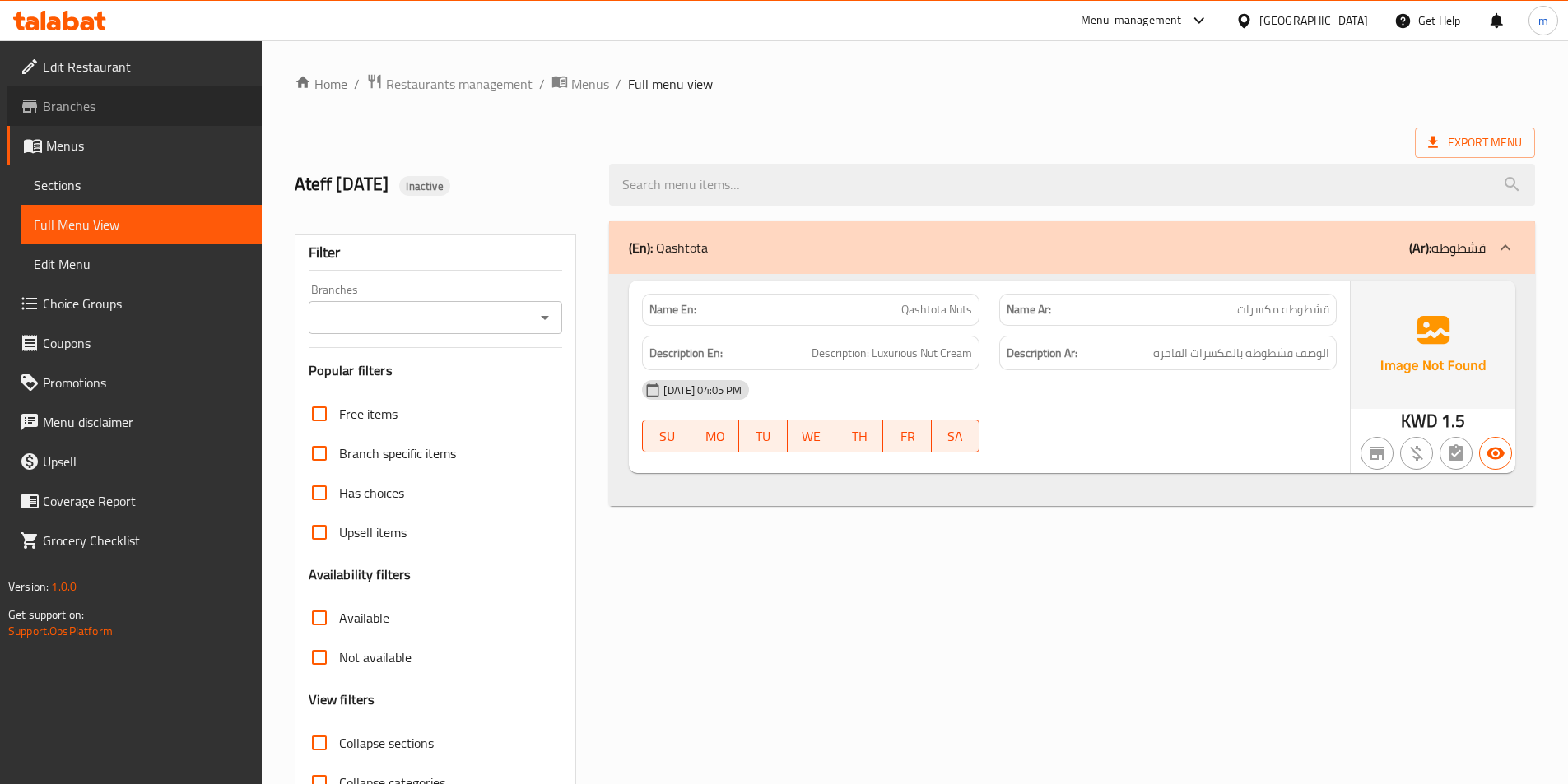
click at [86, 99] on span "Branches" at bounding box center [145, 105] width 206 height 19
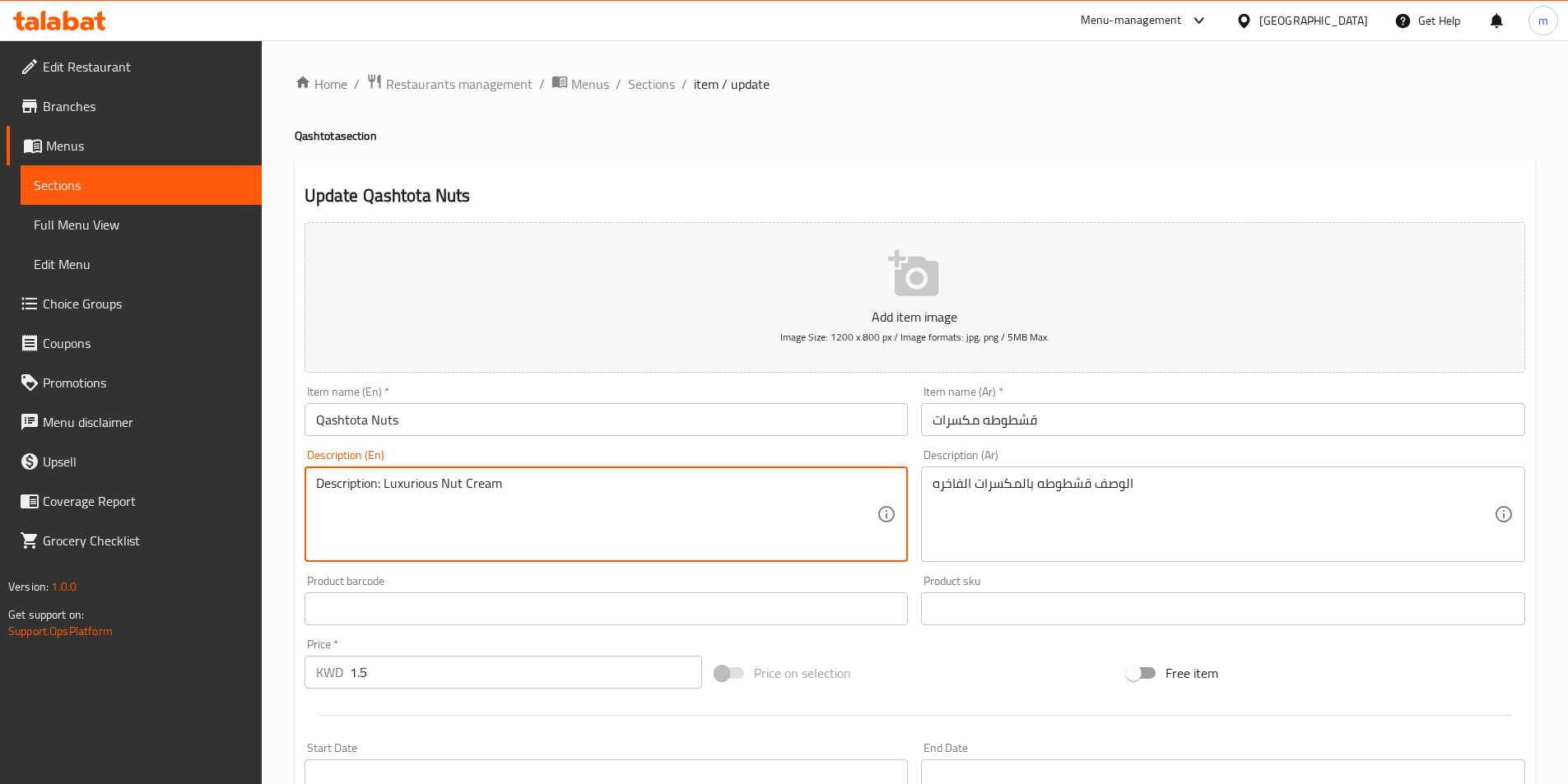
drag, startPoint x: 386, startPoint y: 483, endPoint x: 438, endPoint y: 492, distance: 52.8
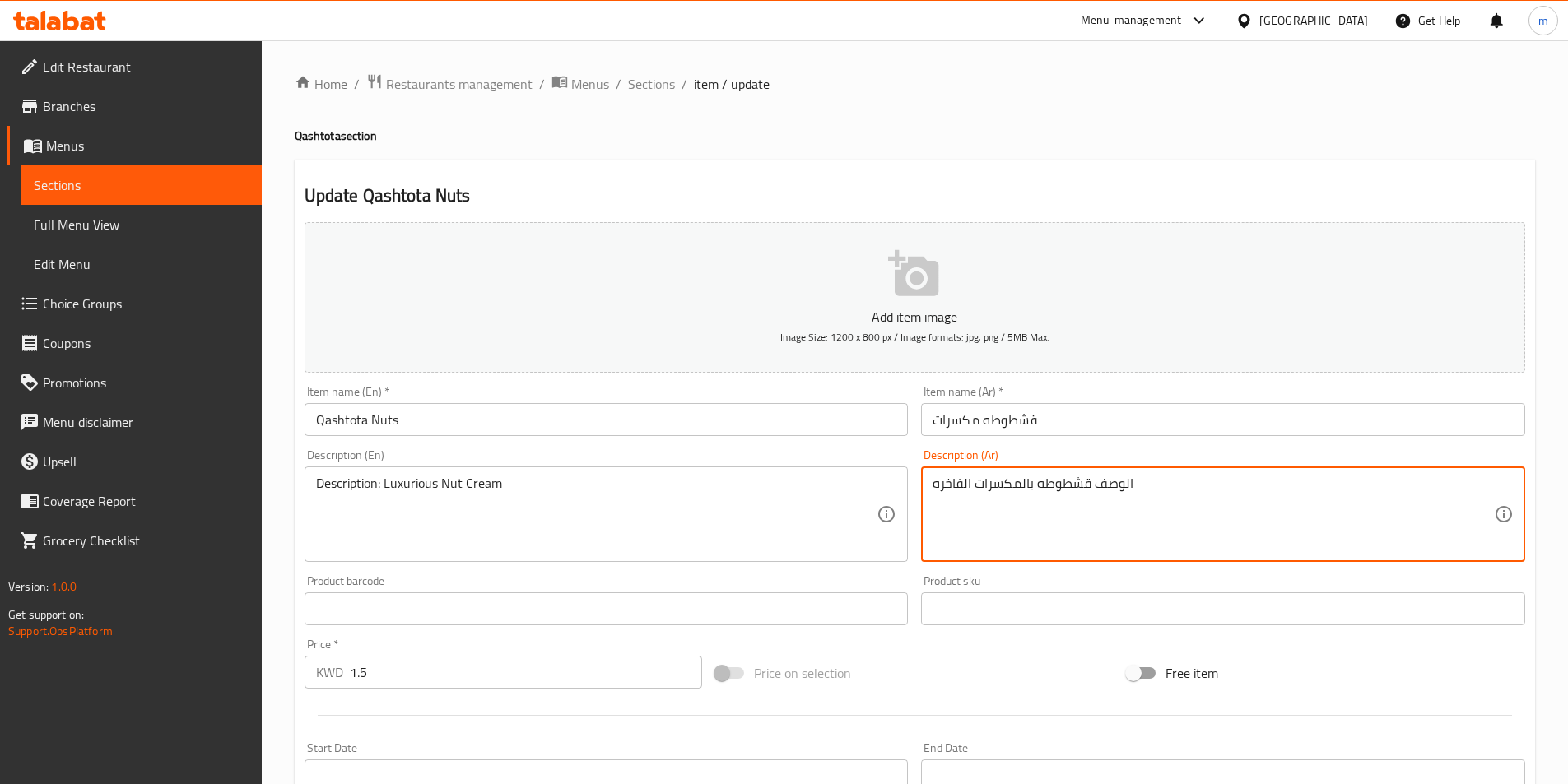
drag, startPoint x: 1185, startPoint y: 499, endPoint x: 1093, endPoint y: 499, distance: 92.0
type textarea "قشطوطه بالمكسرات الفاخره"
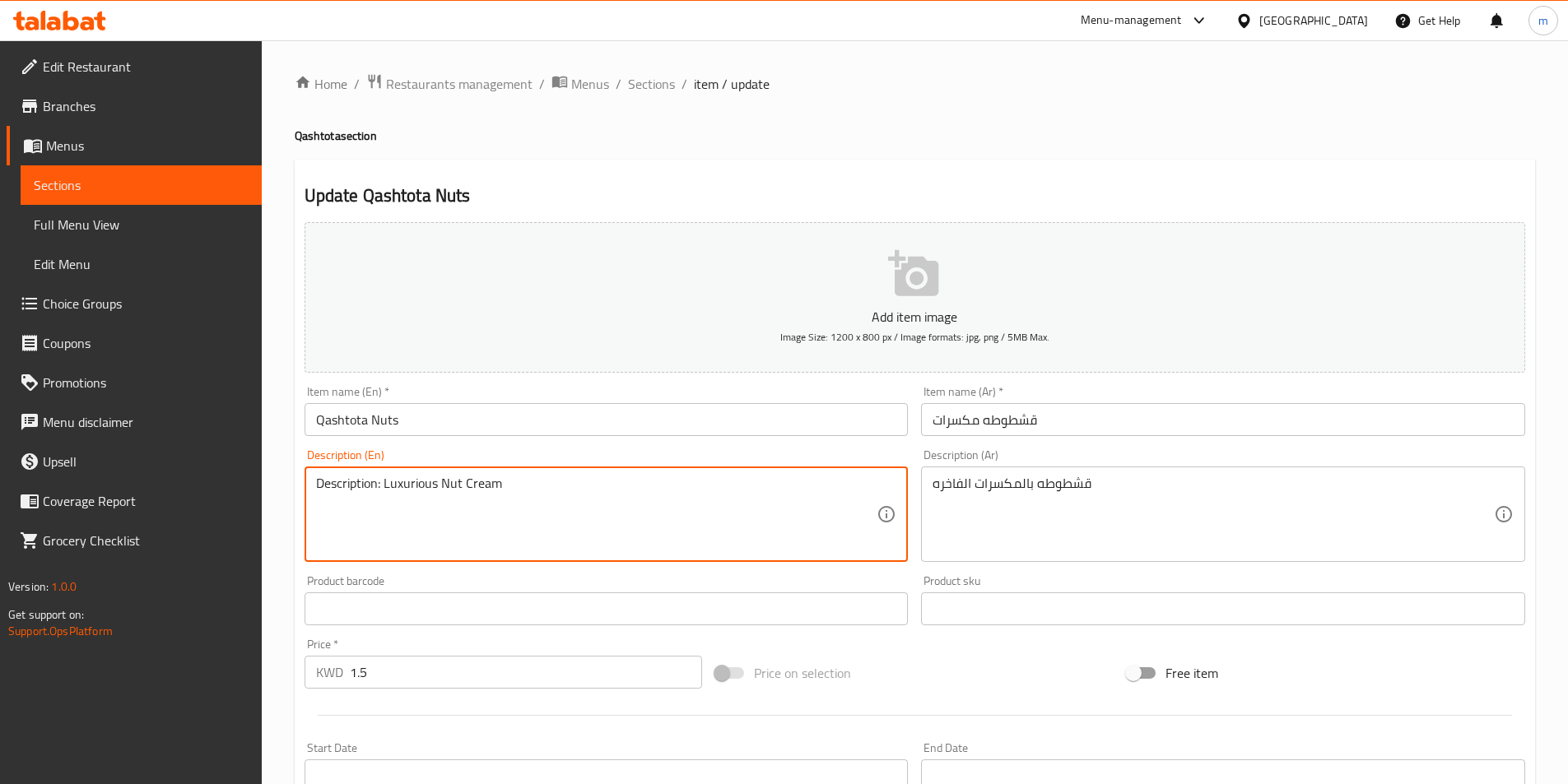
drag, startPoint x: 386, startPoint y: 483, endPoint x: 293, endPoint y: 494, distance: 93.6
type textarea "Luxurious Nut Cream"
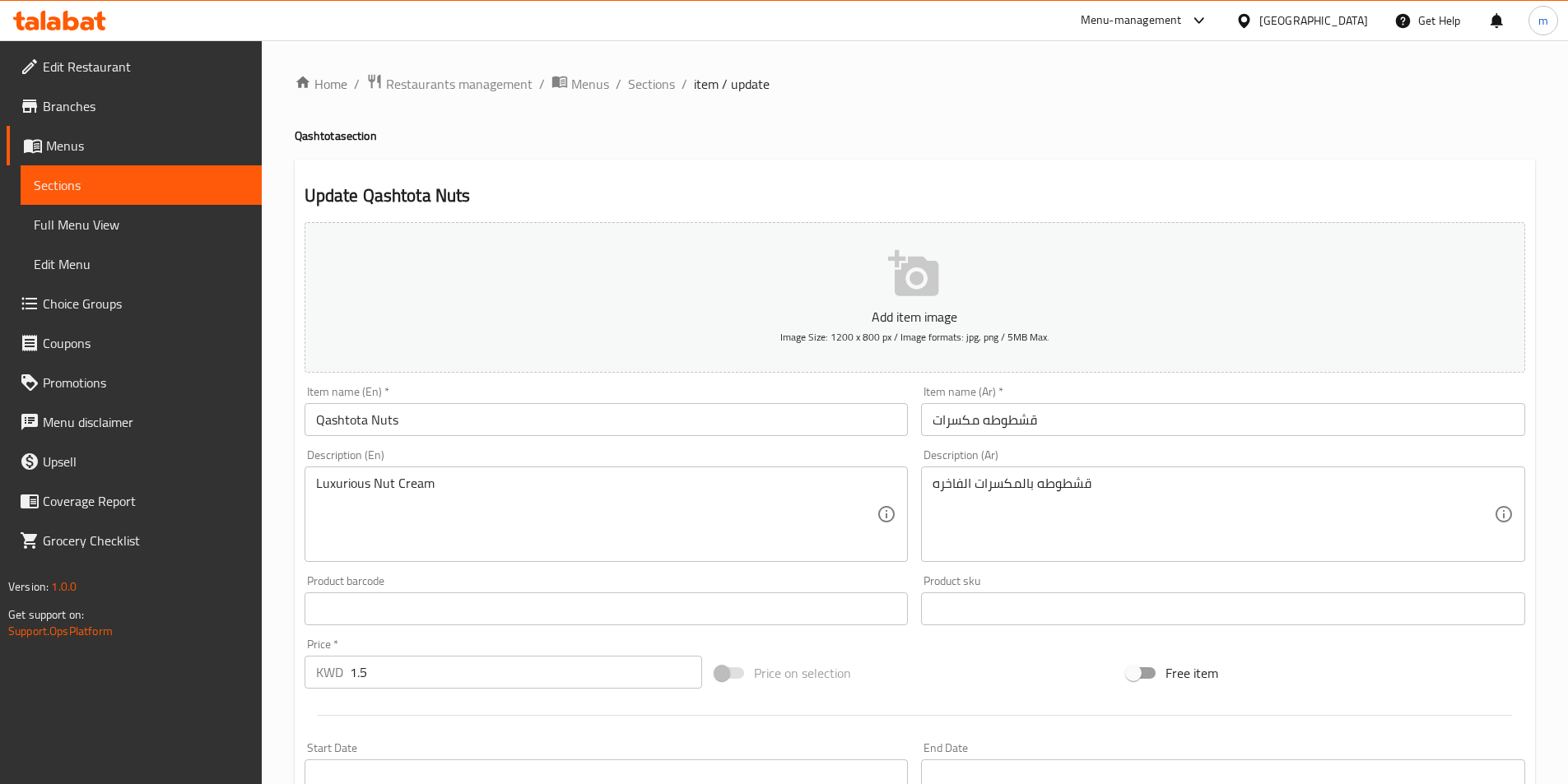
click at [289, 472] on div "Home / Restaurants management / Menus / Sections / item / update Qashtota secti…" at bounding box center [914, 602] width 1306 height 1122
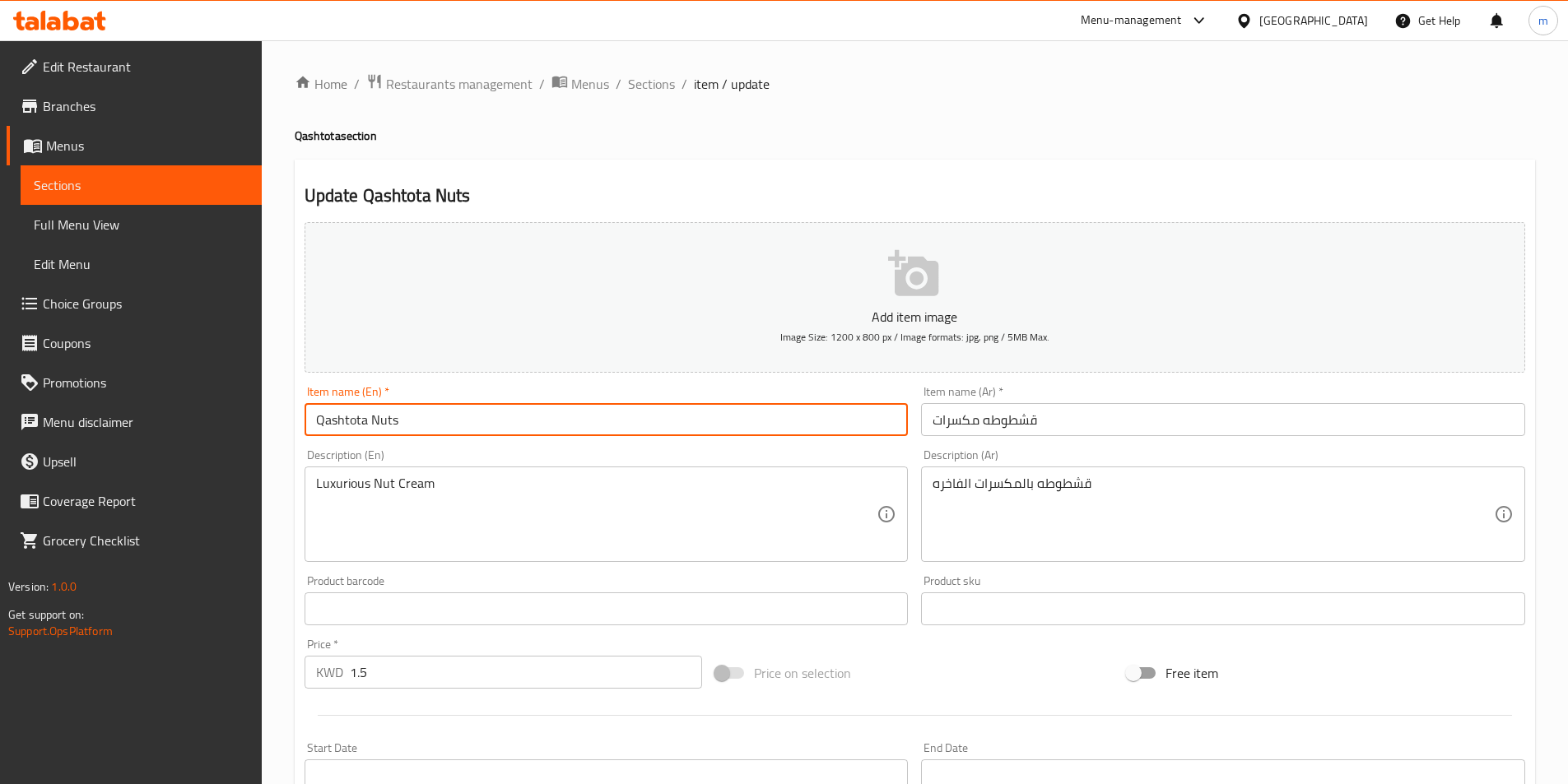
drag, startPoint x: 756, startPoint y: 432, endPoint x: 276, endPoint y: 437, distance: 480.0
click at [276, 437] on div "Home / Restaurants management / Menus / Sections / item / update Qashtota secti…" at bounding box center [914, 602] width 1306 height 1122
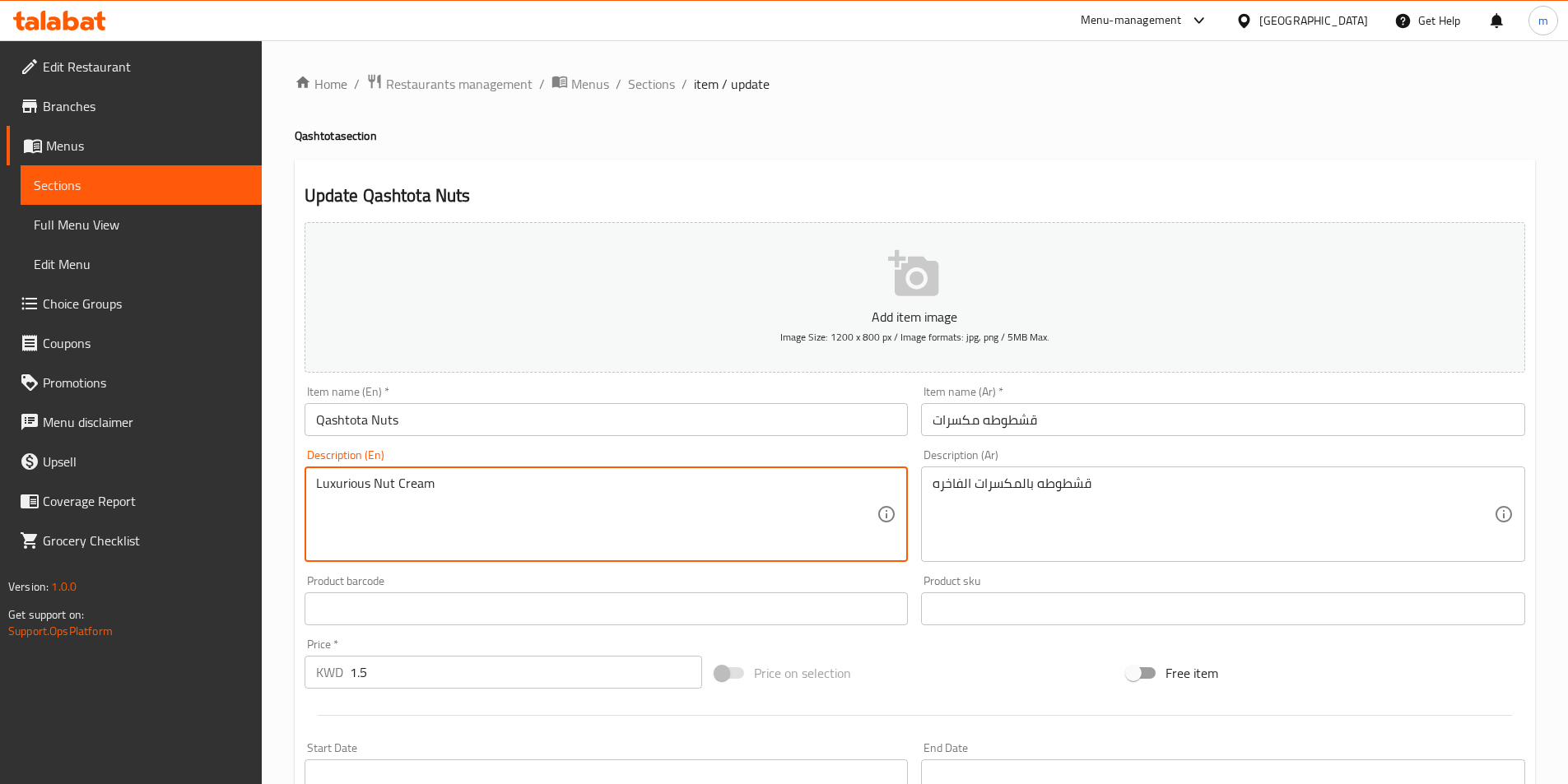
drag, startPoint x: 367, startPoint y: 483, endPoint x: 303, endPoint y: 497, distance: 65.5
drag, startPoint x: 400, startPoint y: 482, endPoint x: 386, endPoint y: 486, distance: 14.6
click at [386, 486] on textarea "Luxurious Nut Cream" at bounding box center [596, 515] width 561 height 79
click at [394, 484] on textarea "Luxurious Nut Cream" at bounding box center [596, 515] width 561 height 79
drag, startPoint x: 394, startPoint y: 484, endPoint x: 264, endPoint y: 506, distance: 131.8
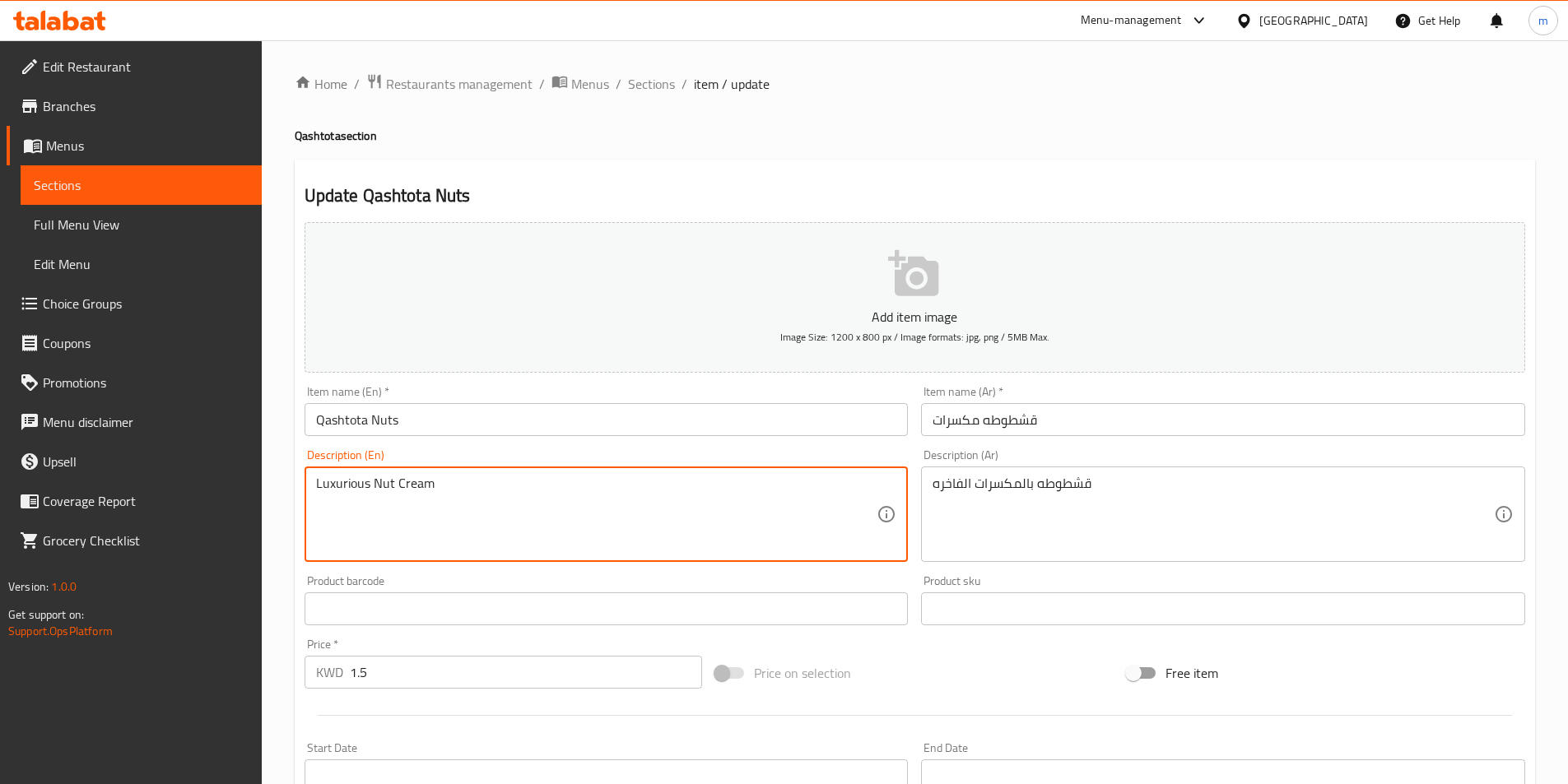
click at [264, 506] on div "Home / Restaurants management / Menus / Sections / item / update Qashtota secti…" at bounding box center [914, 602] width 1306 height 1122
click at [876, 193] on h2 "Update Qashtota Nuts" at bounding box center [914, 196] width 1220 height 25
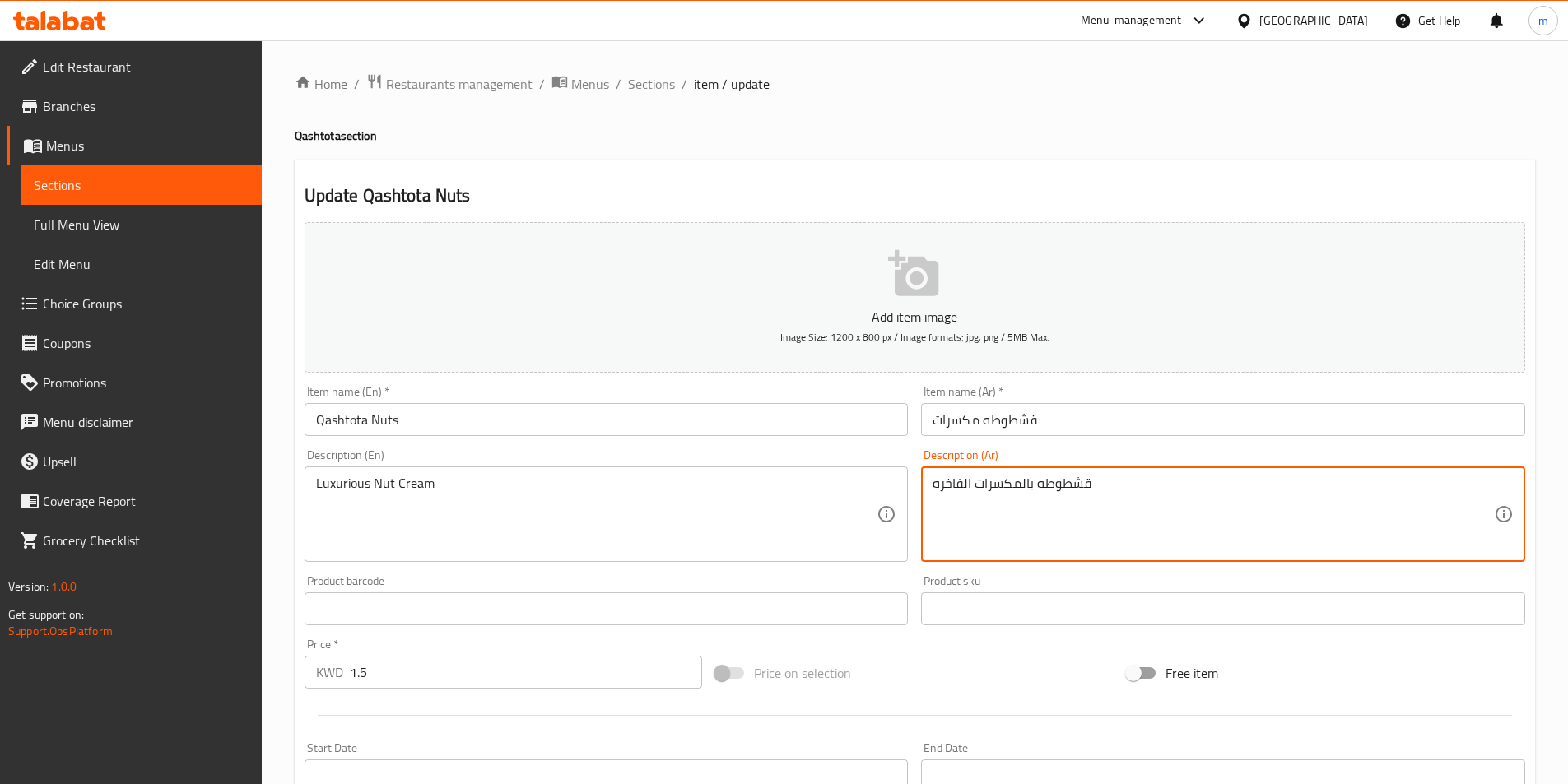
click at [949, 476] on textarea "قشطوطه بالمكسرات الفاخره" at bounding box center [1213, 515] width 561 height 79
